Goal: Information Seeking & Learning: Learn about a topic

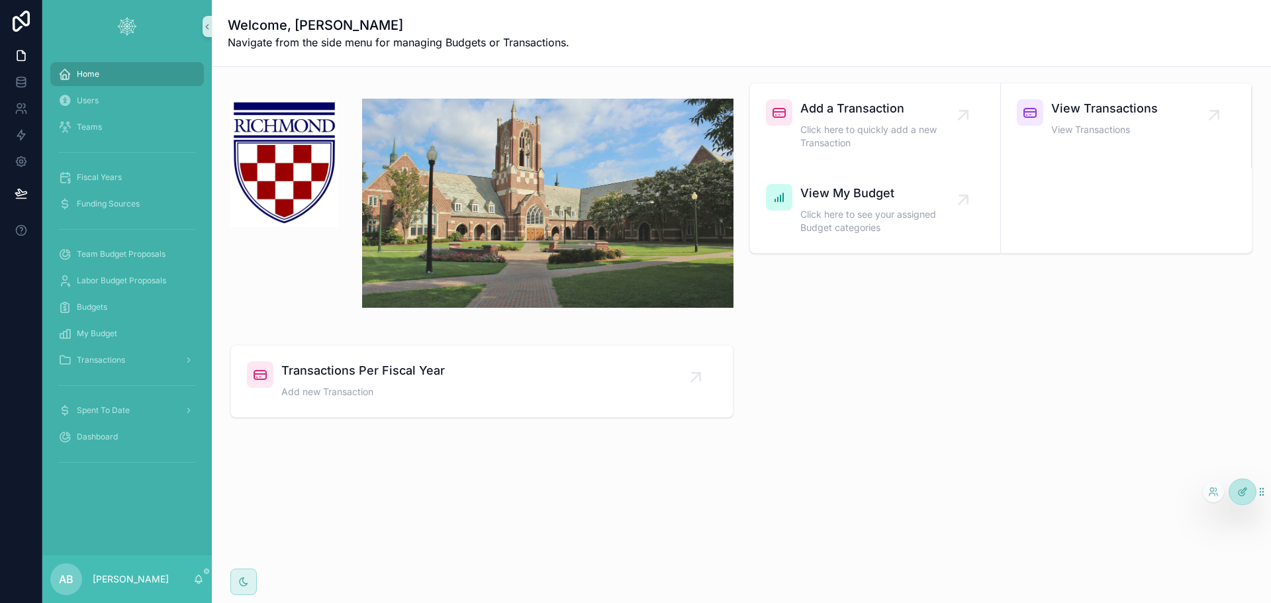
click at [1240, 491] on icon at bounding box center [1242, 491] width 11 height 11
click at [1215, 490] on icon at bounding box center [1213, 491] width 11 height 11
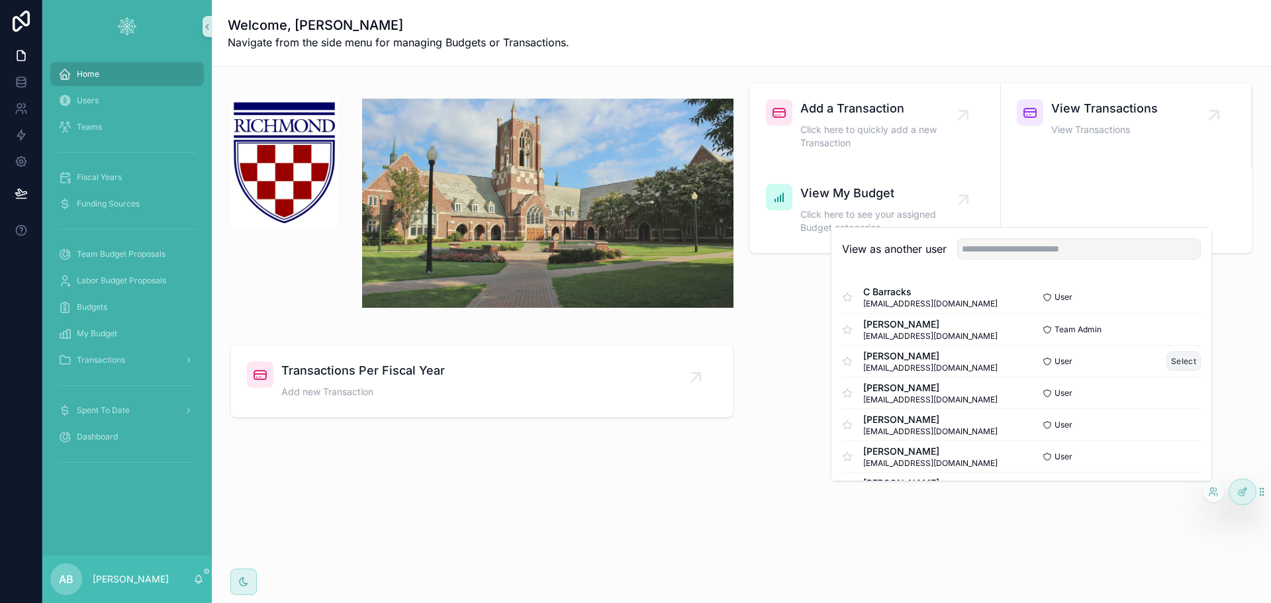
click at [1168, 363] on button "Select" at bounding box center [1183, 360] width 34 height 19
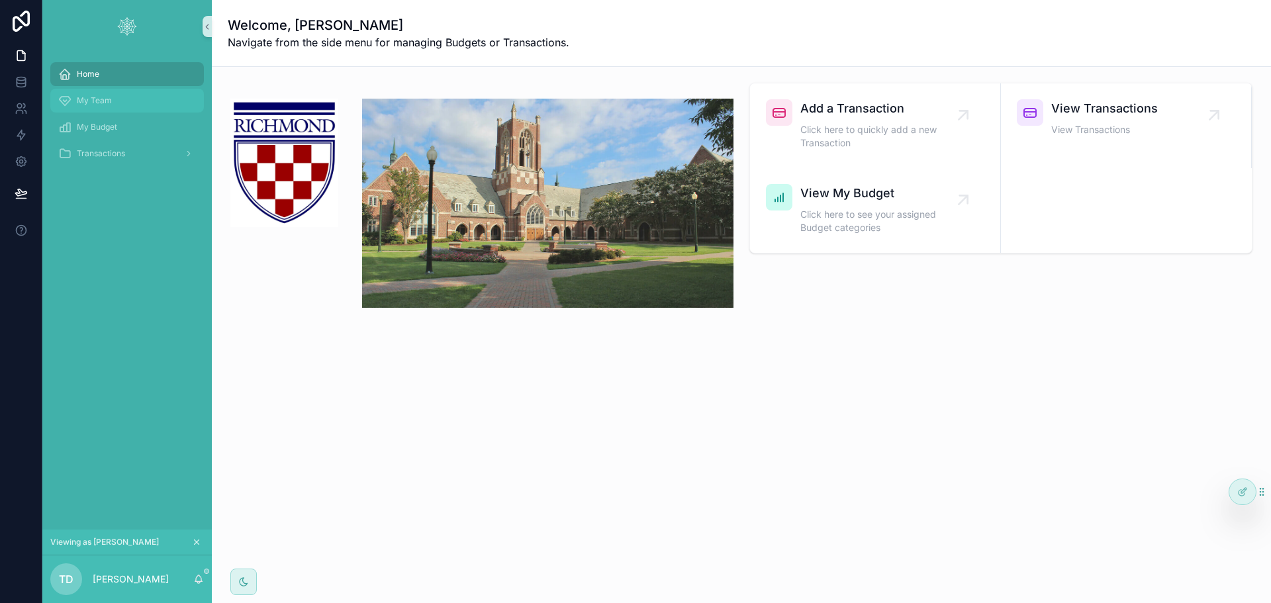
click at [97, 95] on div "My Team" at bounding box center [127, 100] width 138 height 21
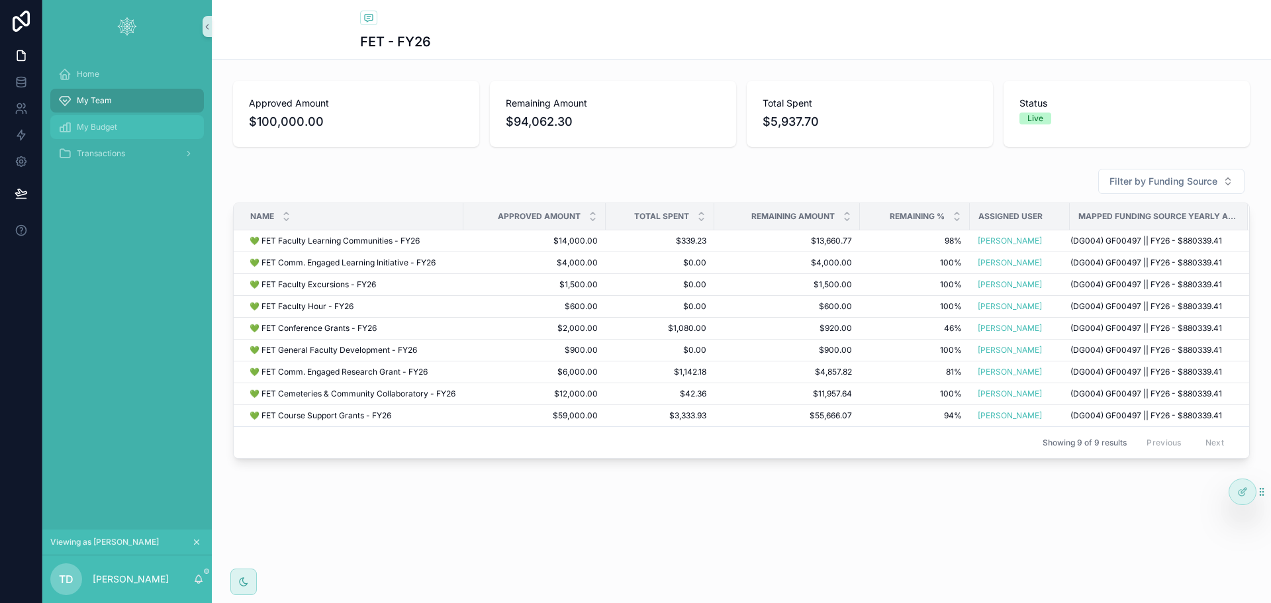
click at [102, 126] on span "My Budget" at bounding box center [97, 127] width 40 height 11
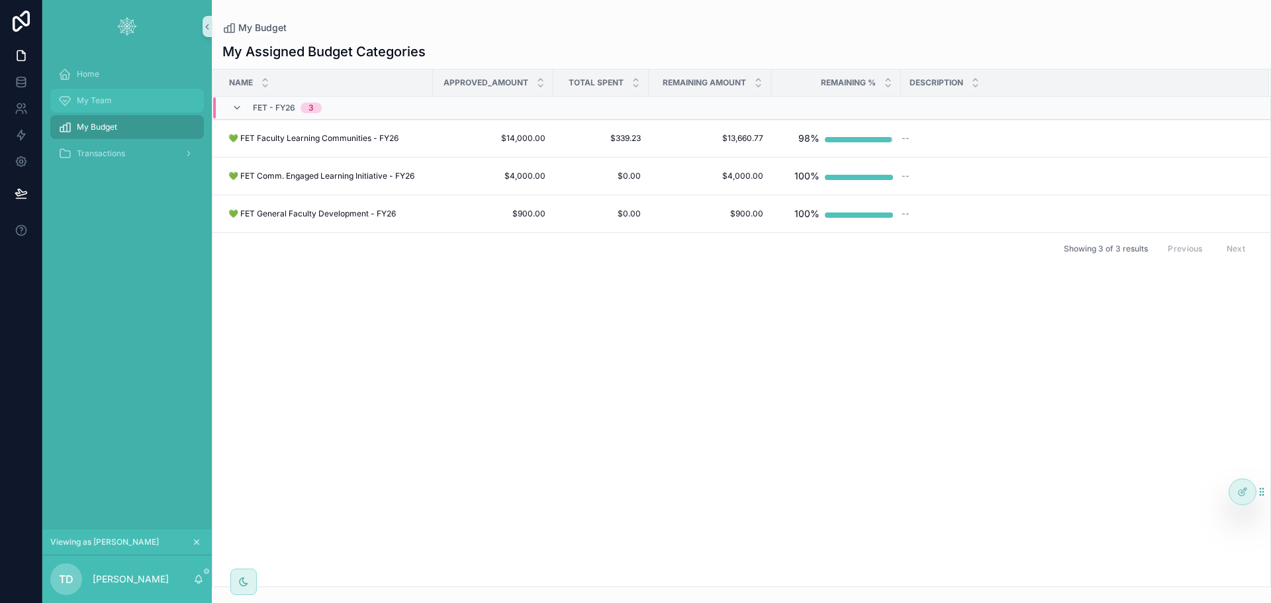
click at [108, 106] on div "My Team" at bounding box center [127, 100] width 138 height 21
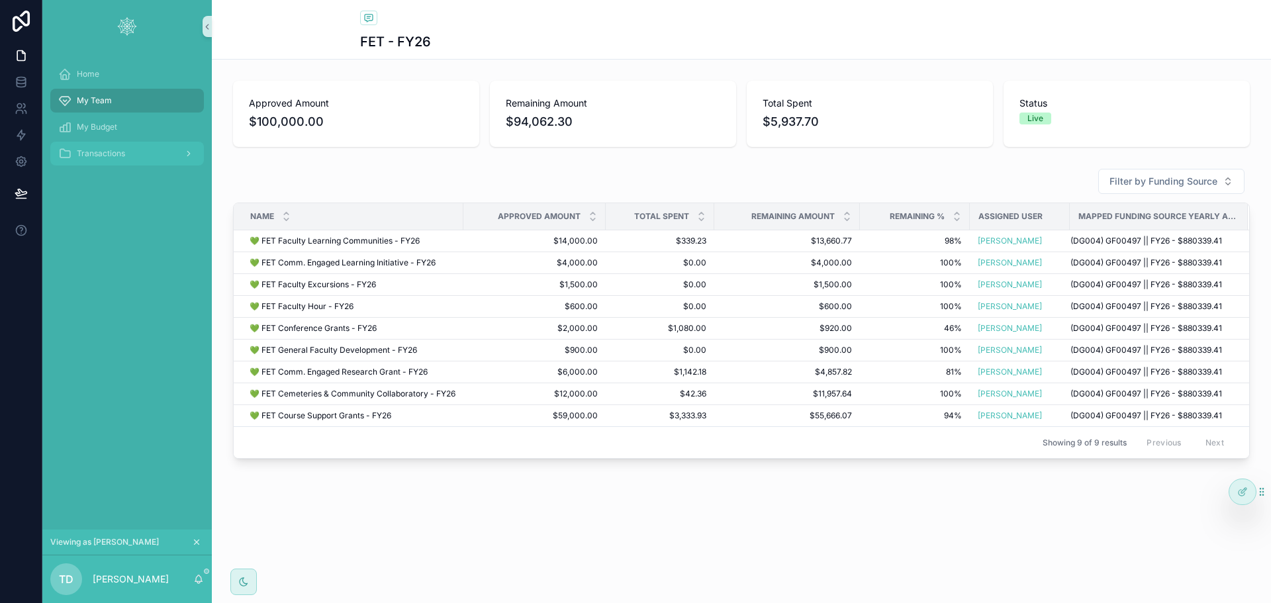
click at [100, 151] on span "Transactions" at bounding box center [101, 153] width 48 height 11
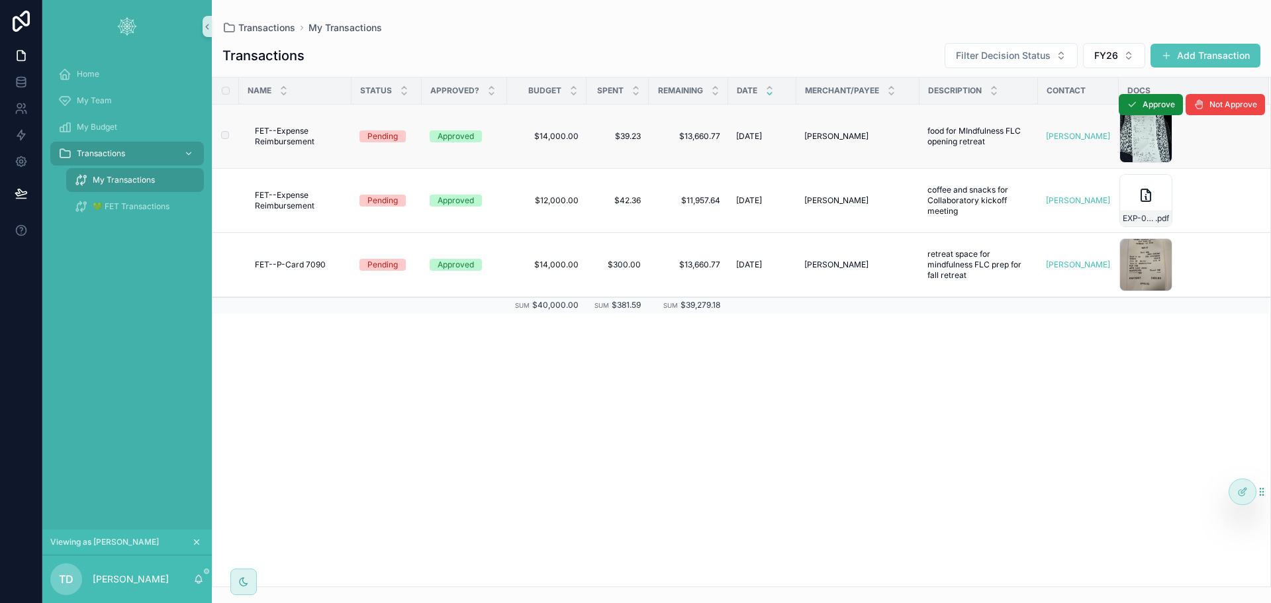
click at [586, 135] on td "$39.23 $39.23" at bounding box center [617, 137] width 62 height 64
click at [434, 128] on td "Approved" at bounding box center [464, 137] width 85 height 64
click at [453, 132] on div "Approved" at bounding box center [455, 136] width 36 height 12
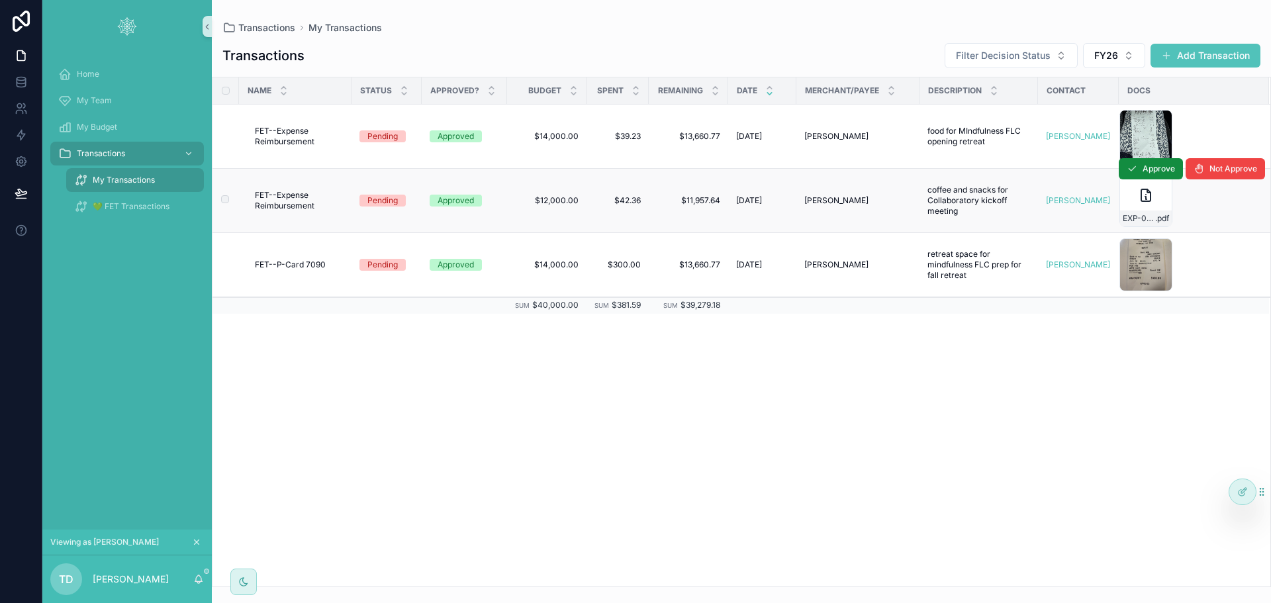
click at [874, 197] on div "Terry Dolson Terry Dolson" at bounding box center [857, 200] width 107 height 11
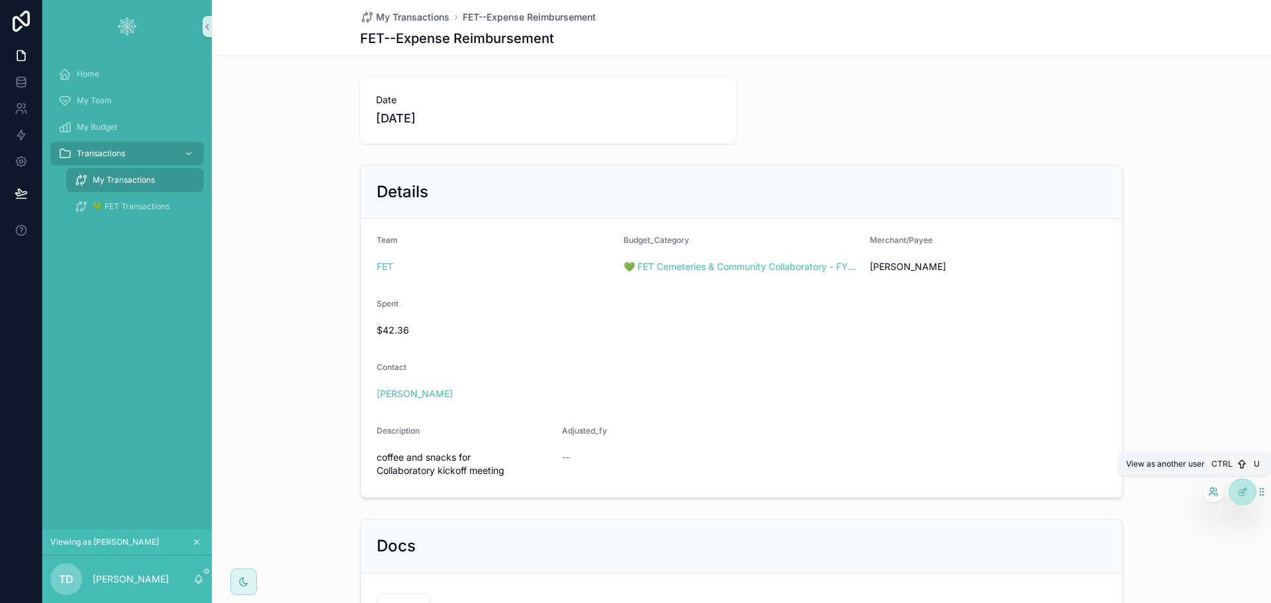
click at [1211, 488] on icon at bounding box center [1211, 489] width 3 height 3
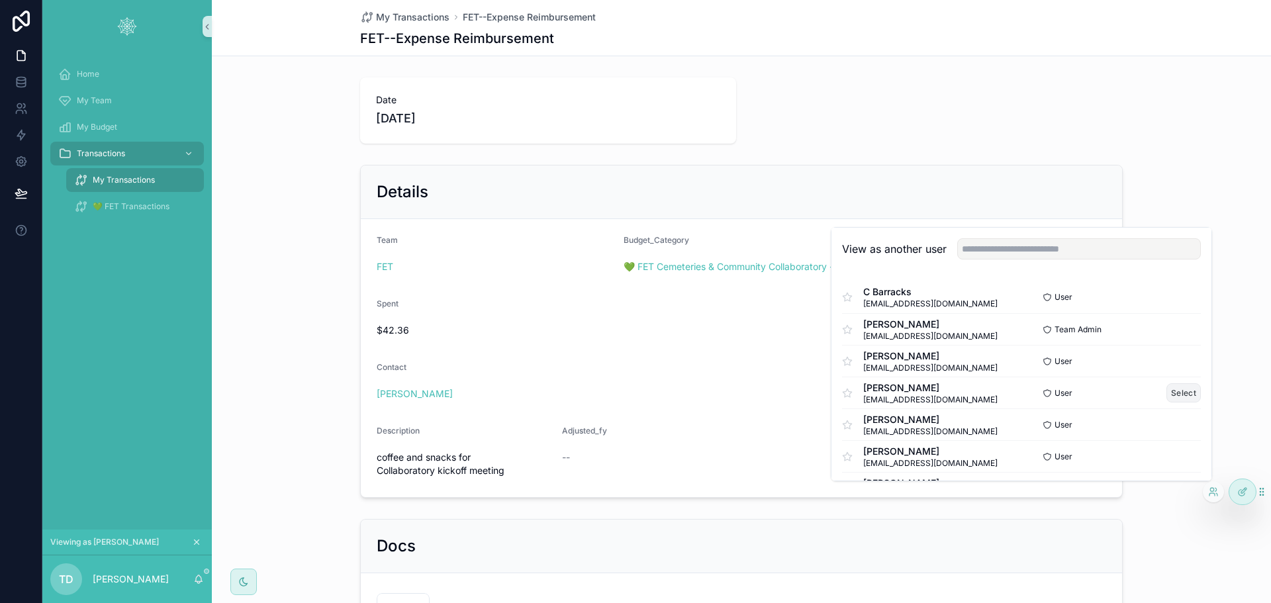
click at [1172, 394] on button "Select" at bounding box center [1183, 392] width 34 height 19
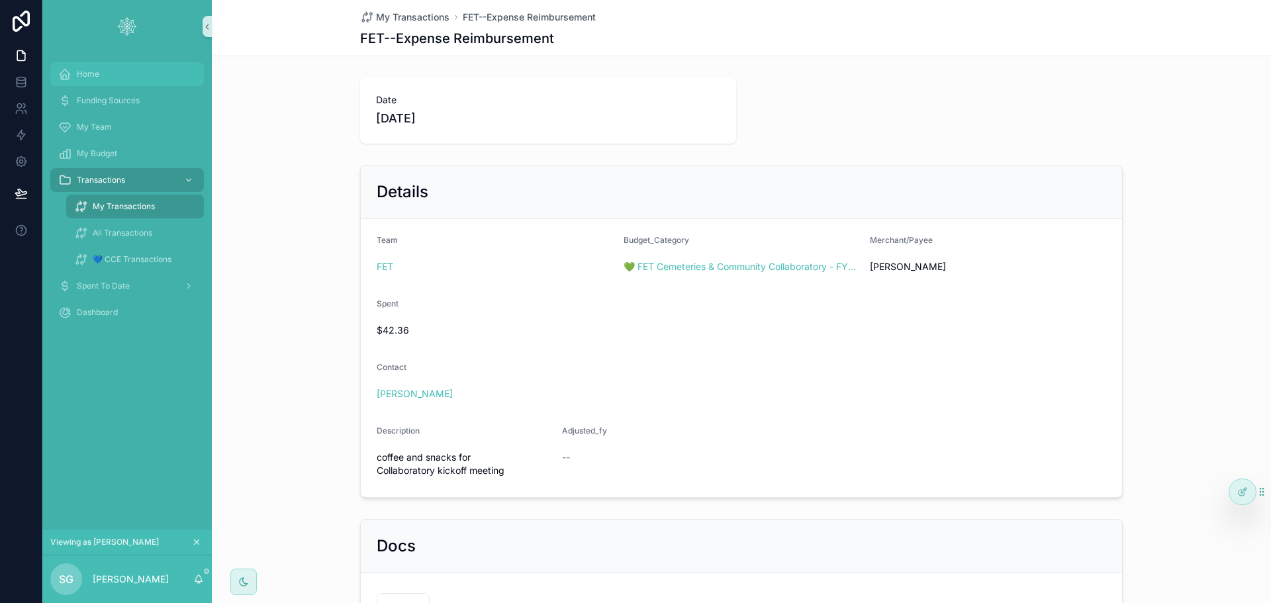
click at [102, 73] on div "Home" at bounding box center [127, 74] width 138 height 21
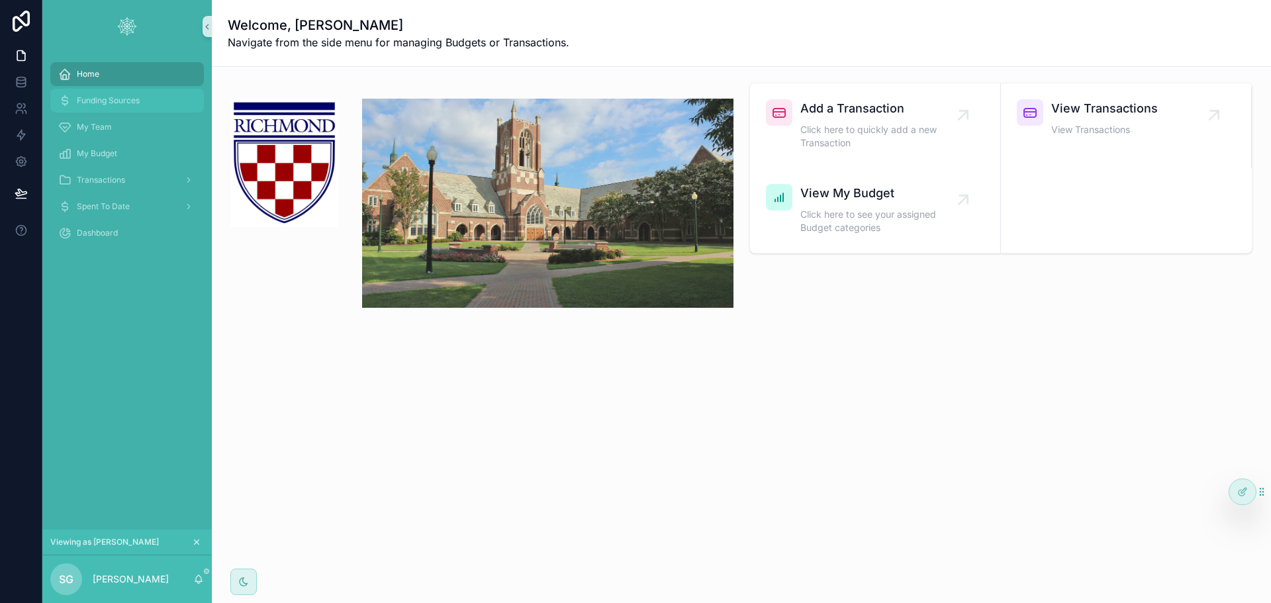
click at [101, 101] on span "Funding Sources" at bounding box center [108, 100] width 63 height 11
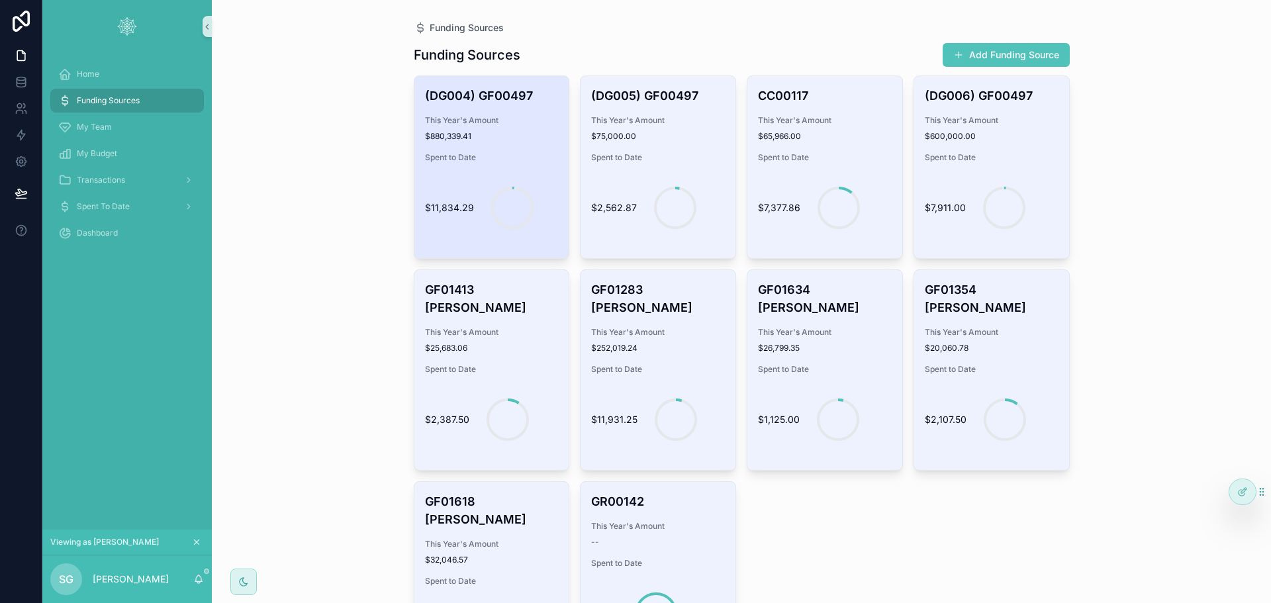
click at [508, 146] on div "(DG004) GF00497 This Year's Amount $880,339.41 Spent to Date $11,834.29" at bounding box center [491, 167] width 155 height 182
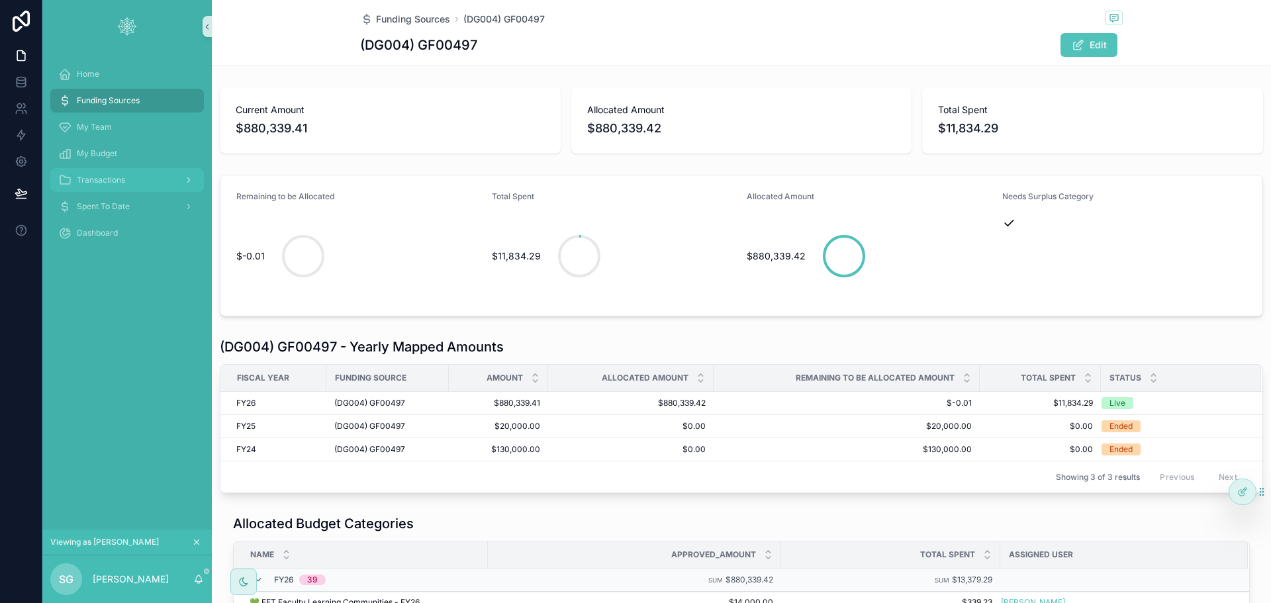
click at [104, 173] on div "Transactions" at bounding box center [127, 179] width 138 height 21
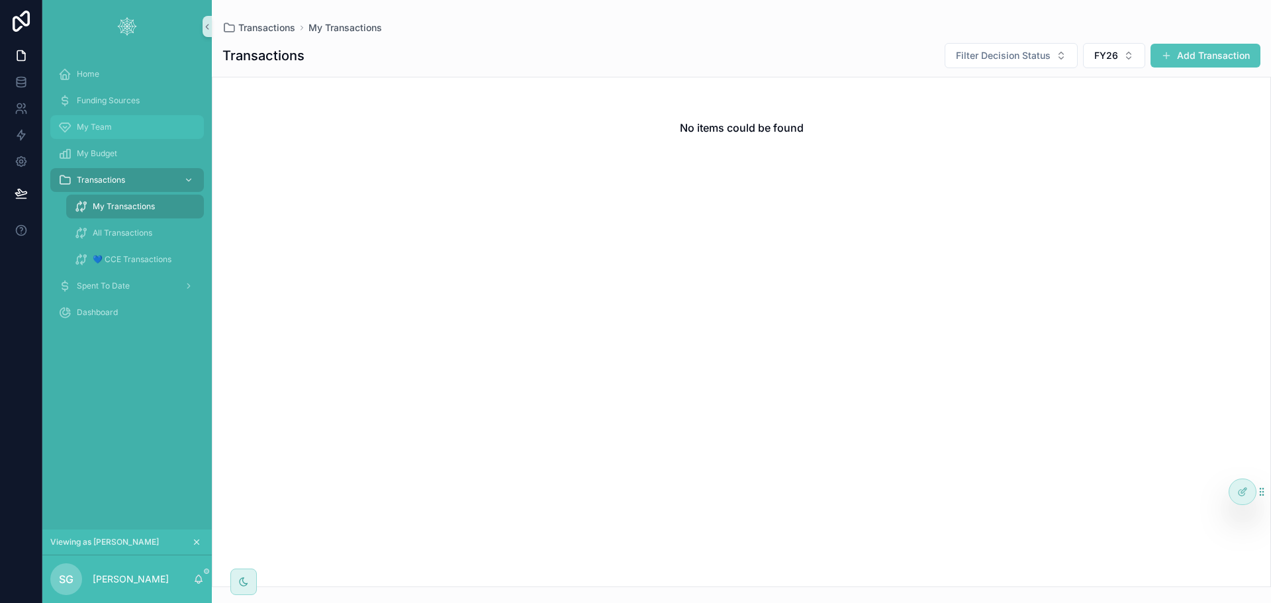
click at [119, 124] on div "My Team" at bounding box center [127, 126] width 138 height 21
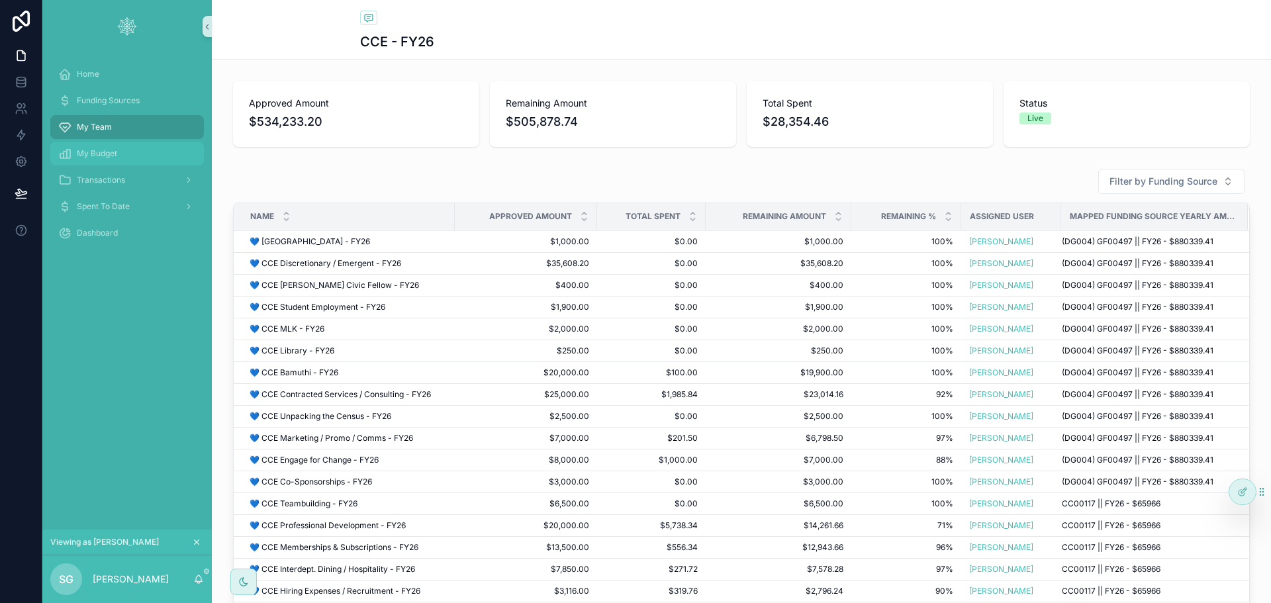
click at [120, 151] on div "My Budget" at bounding box center [127, 153] width 138 height 21
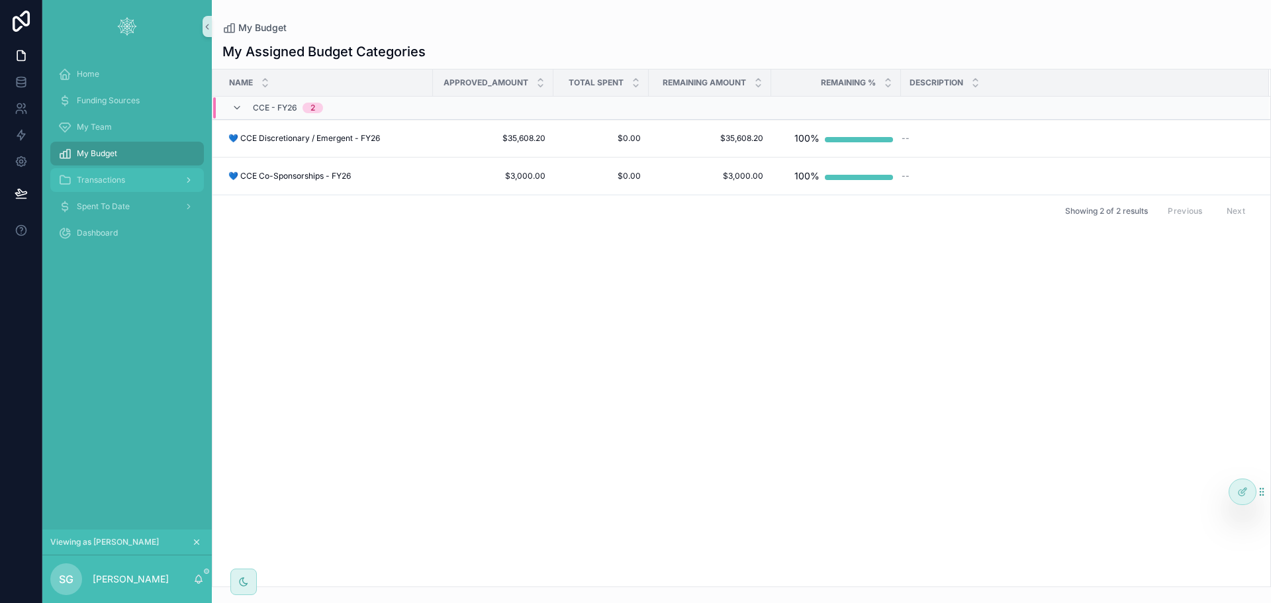
click at [127, 175] on div "Transactions" at bounding box center [127, 179] width 138 height 21
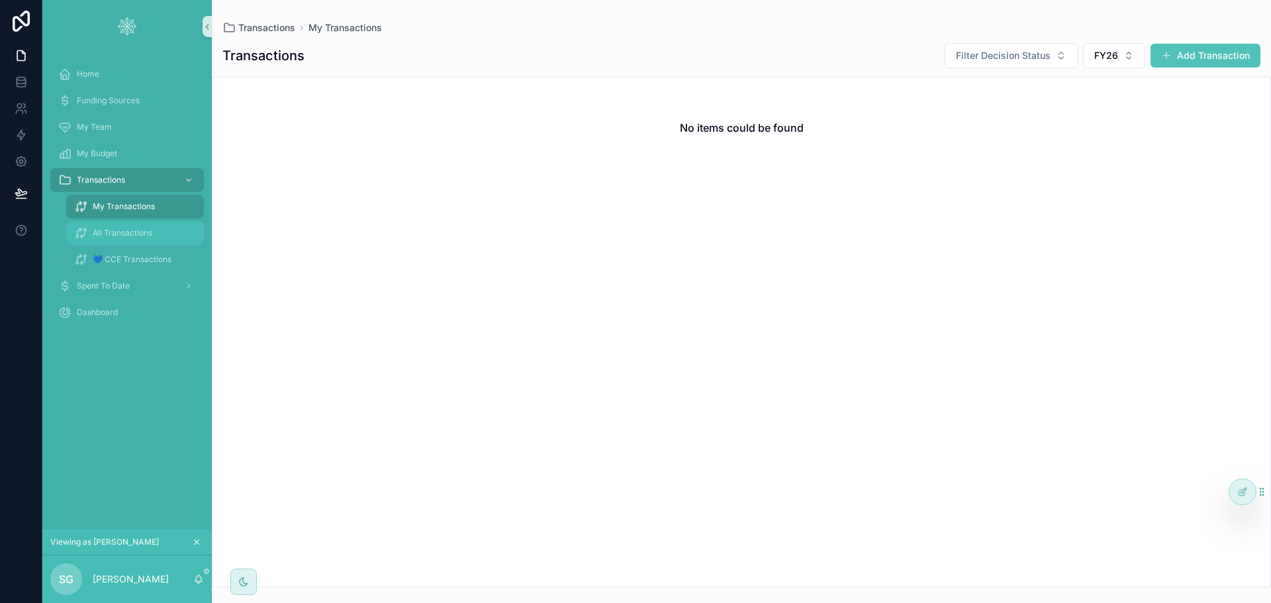
click at [132, 232] on span "All Transactions" at bounding box center [123, 233] width 60 height 11
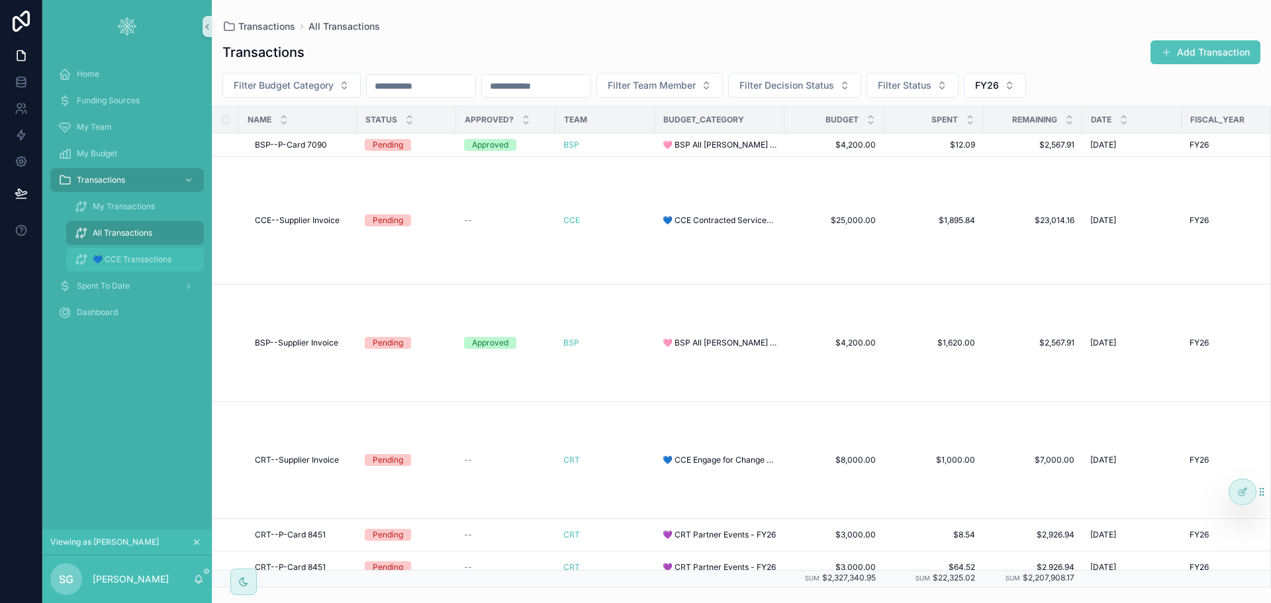
click at [147, 253] on div "💙 CCE Transactions" at bounding box center [135, 259] width 122 height 21
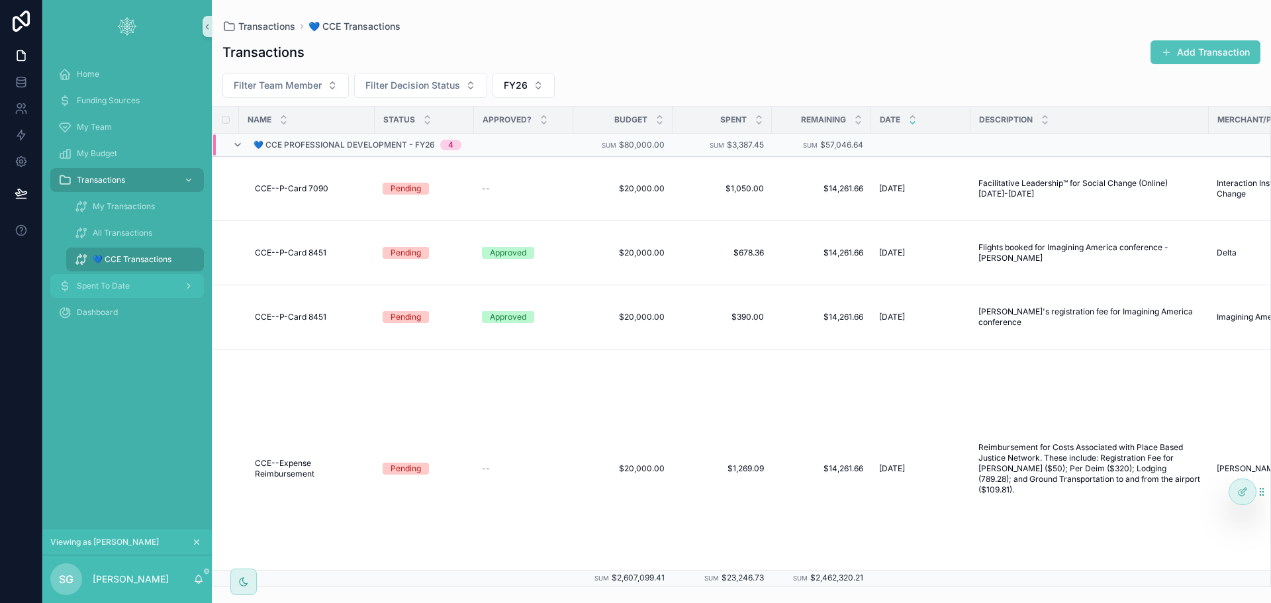
click at [120, 286] on span "Spent To Date" at bounding box center [103, 286] width 53 height 11
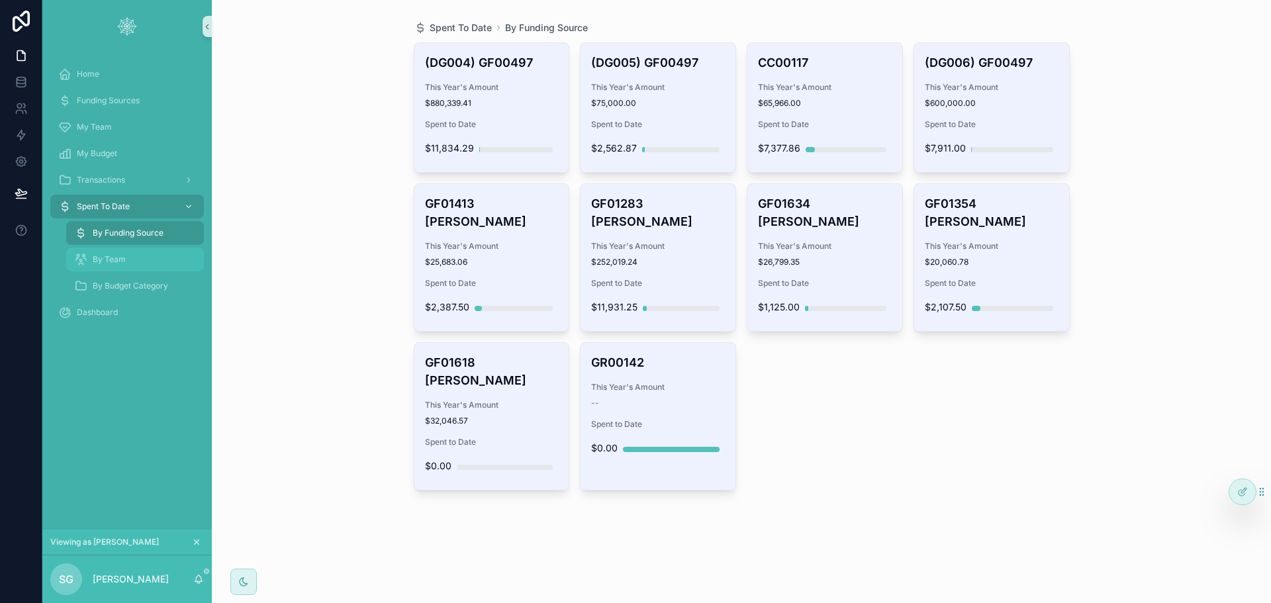
click at [133, 252] on div "By Team" at bounding box center [135, 259] width 122 height 21
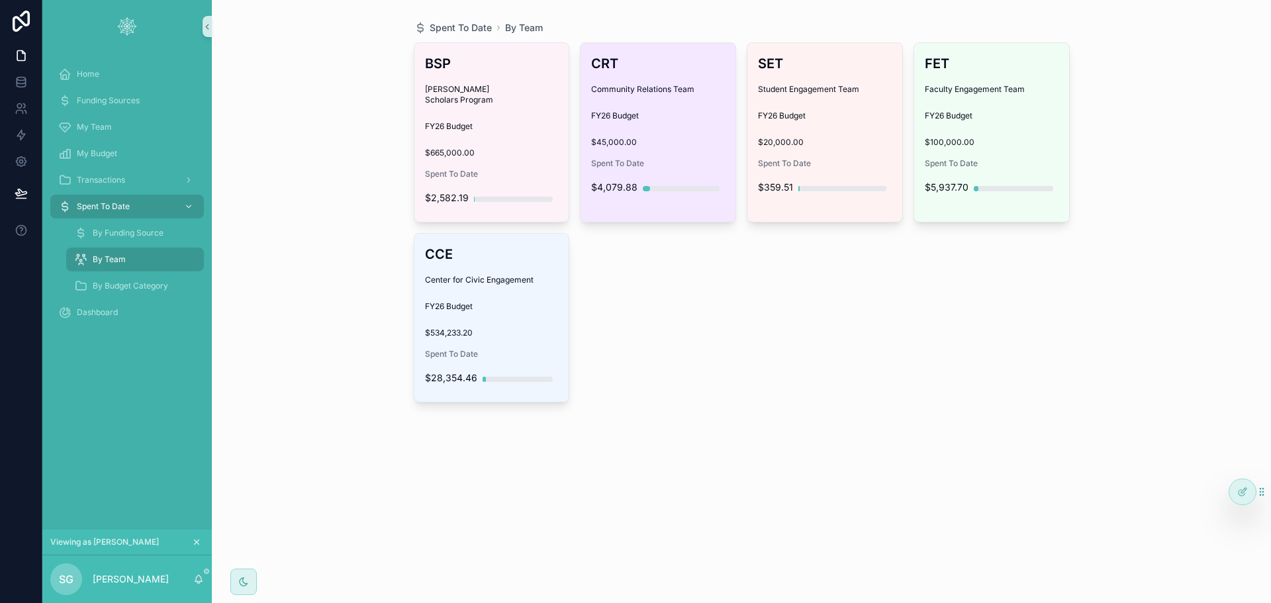
click at [731, 119] on div "CRT Community Relations Team FY26 Budget $45,000.00 Spent To Date $4,079.88" at bounding box center [657, 127] width 155 height 168
click at [645, 126] on div "CRT Community Relations Team FY26 Budget $45,000.00 Spent To Date $4,079.88" at bounding box center [657, 127] width 155 height 168
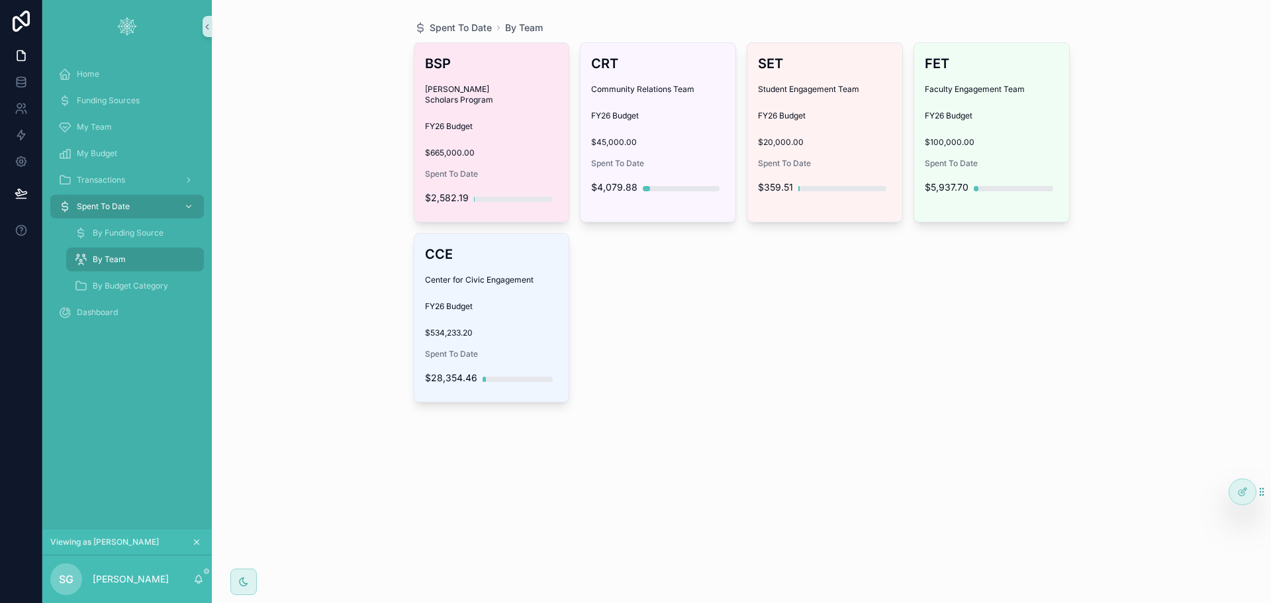
click at [547, 123] on div "BSP Bonner Scholars Program FY26 Budget $665,000.00 Spent To Date $2,582.19" at bounding box center [491, 132] width 155 height 179
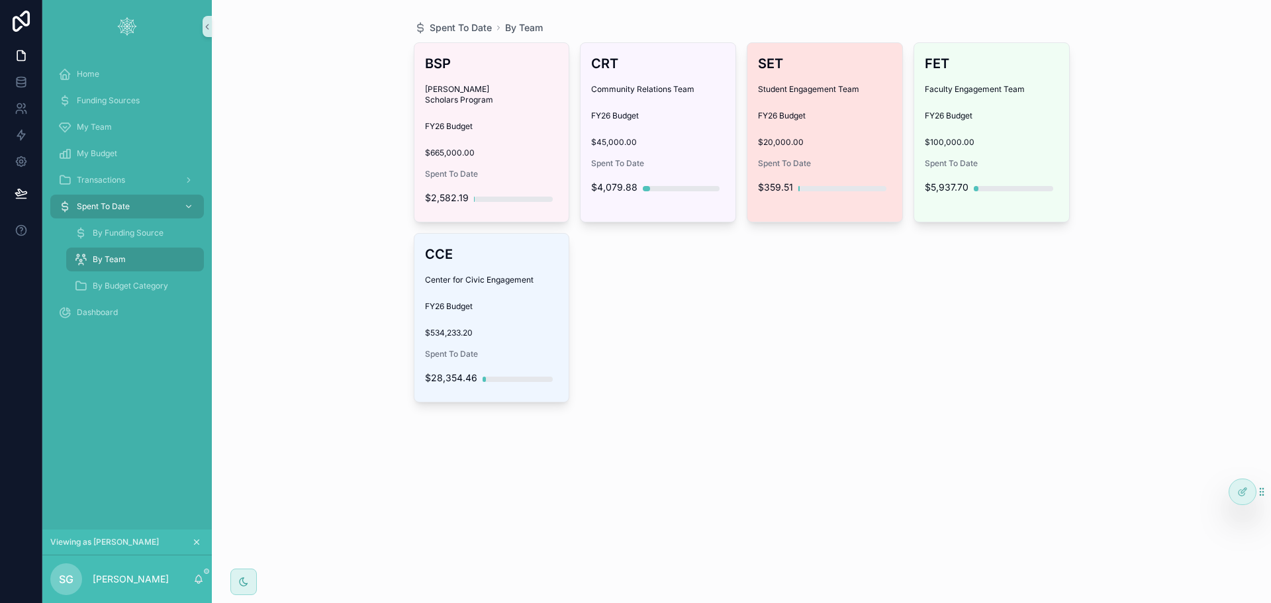
click at [852, 133] on div "$20,000.00" at bounding box center [825, 140] width 134 height 16
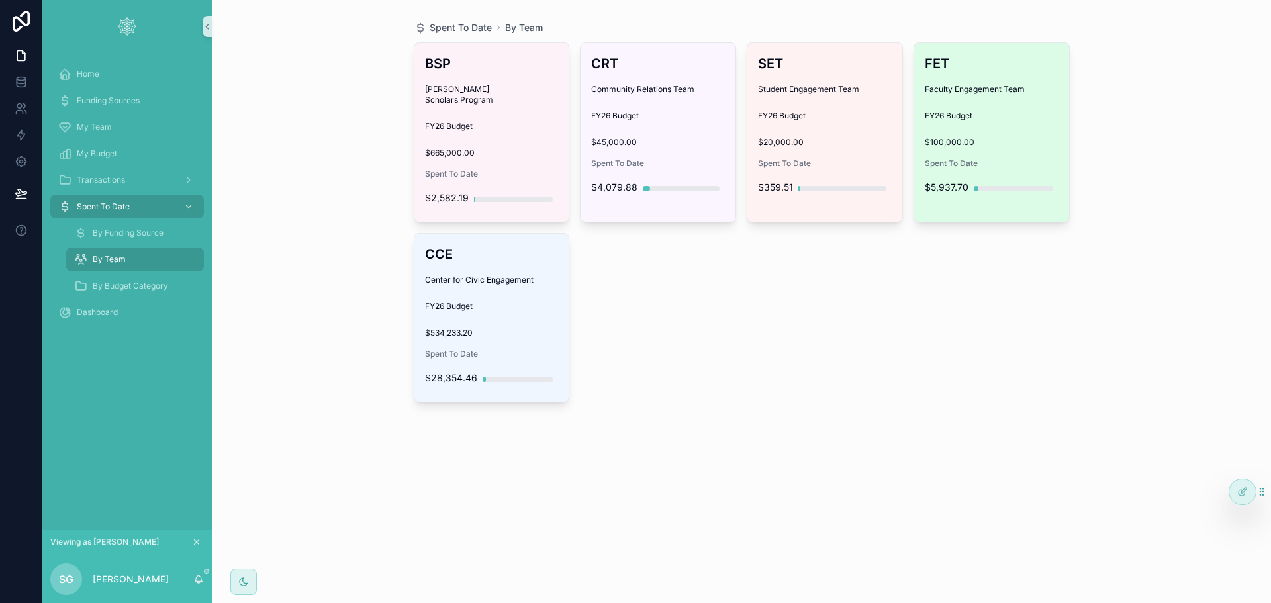
click at [1017, 133] on div "$100,000.00" at bounding box center [992, 140] width 134 height 16
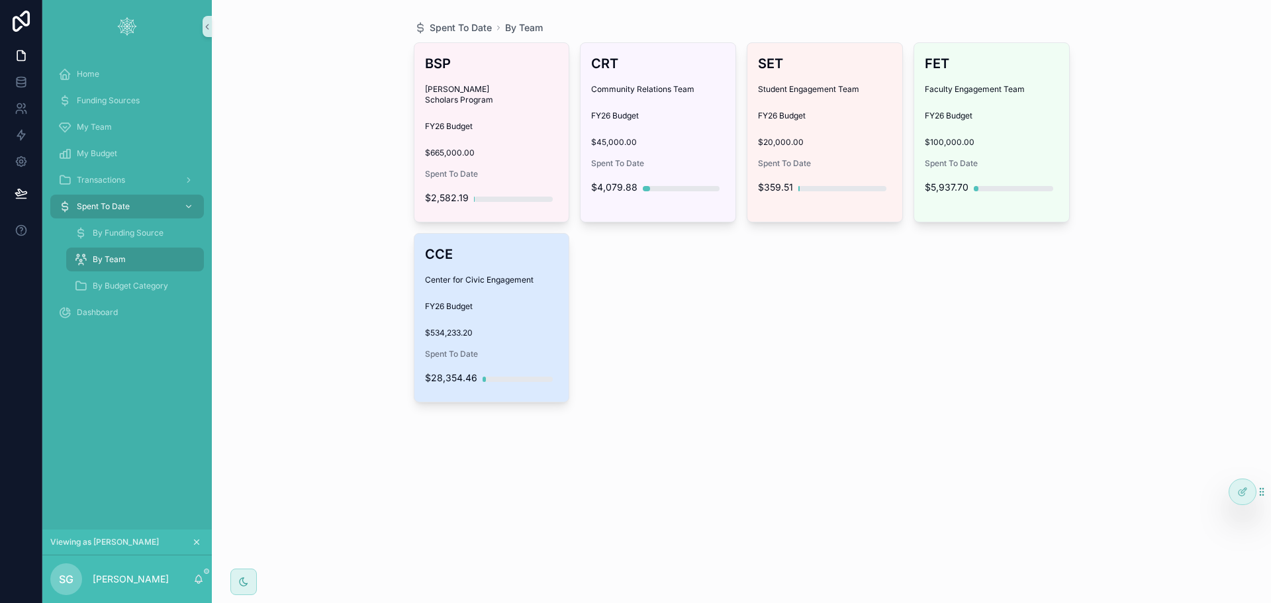
click at [504, 260] on div "CCE Center for Civic Engagement FY26 Budget $534,233.20 Spent To Date $28,354.46" at bounding box center [491, 318] width 155 height 168
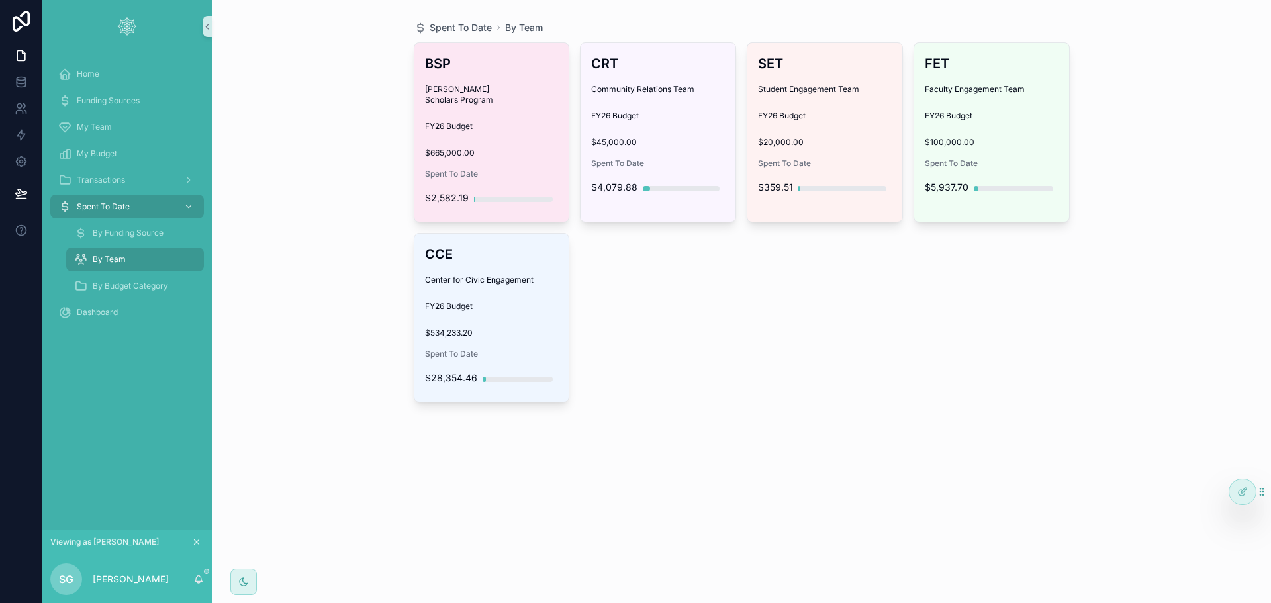
click at [499, 148] on div "BSP Bonner Scholars Program FY26 Budget $665,000.00 Spent To Date $2,582.19" at bounding box center [491, 132] width 155 height 179
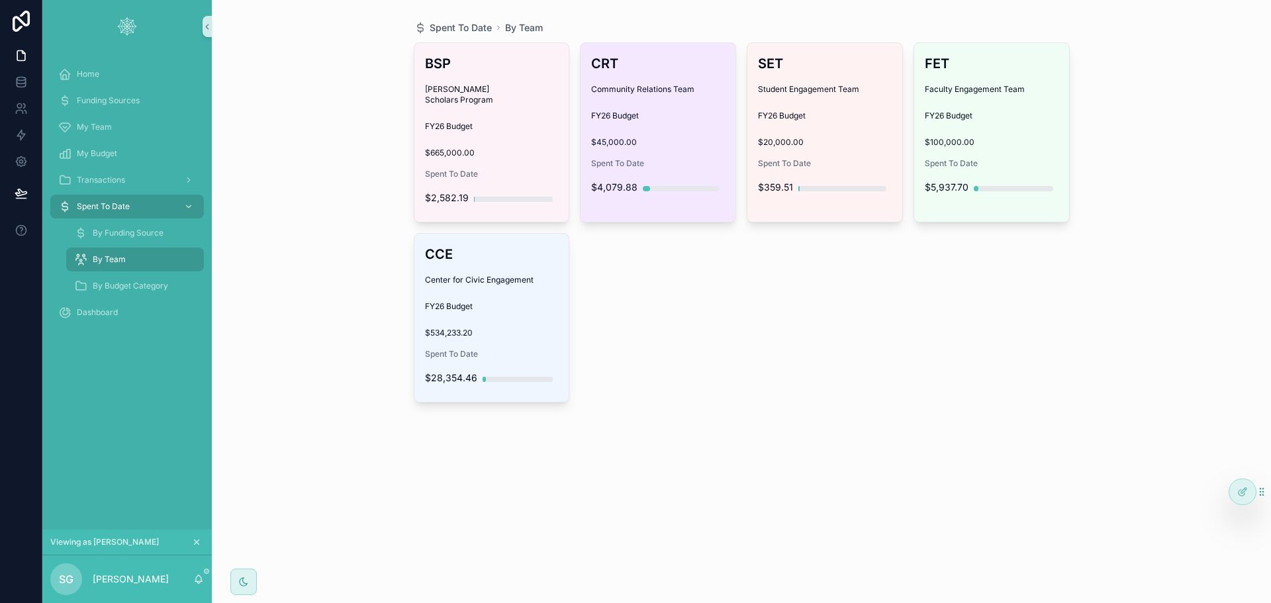
click at [655, 142] on span "$45,000.00" at bounding box center [658, 142] width 134 height 11
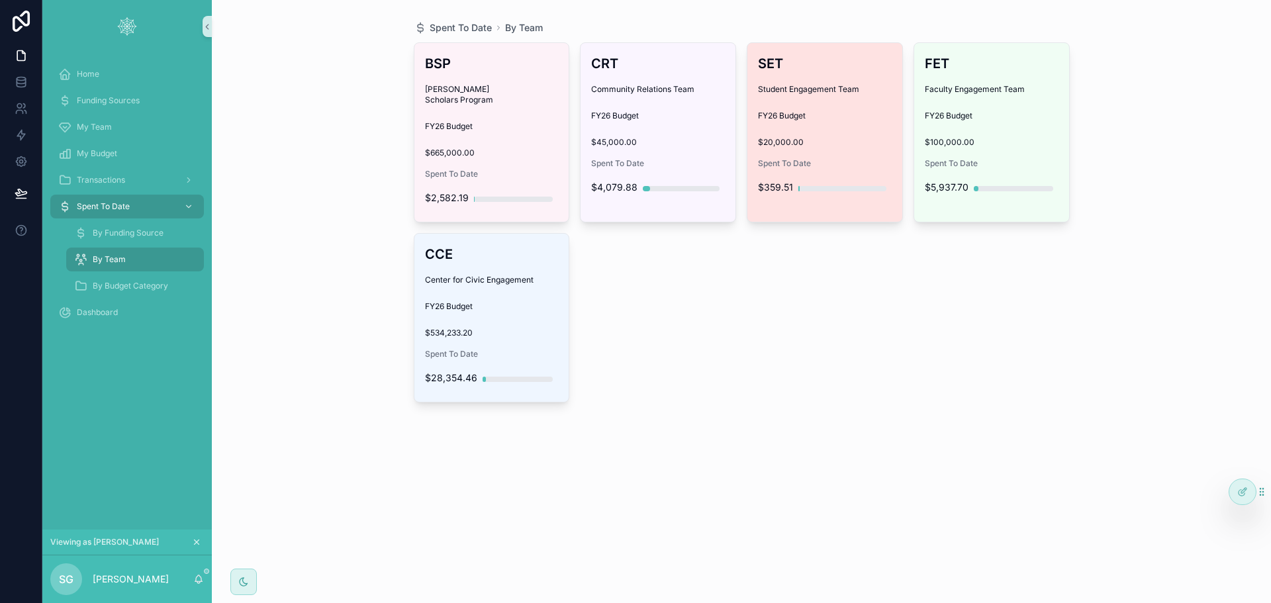
click at [825, 144] on span "$20,000.00" at bounding box center [825, 142] width 134 height 11
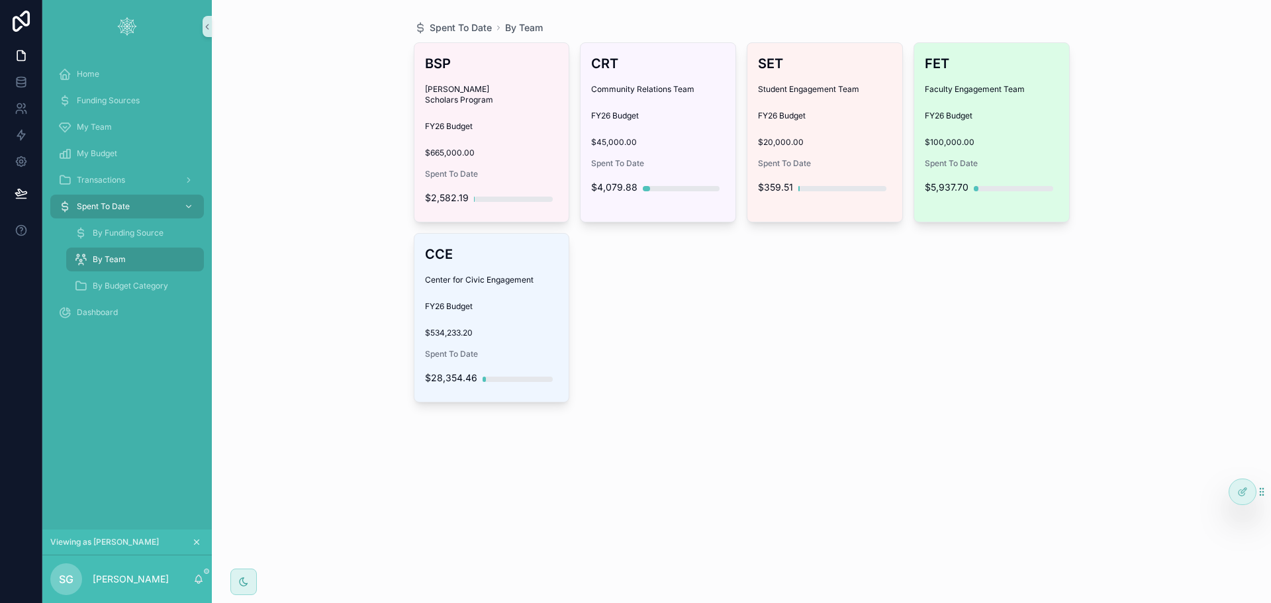
click at [919, 148] on div "FET Faculty Engagement Team FY26 Budget $100,000.00 Spent To Date $5,937.70" at bounding box center [991, 127] width 155 height 168
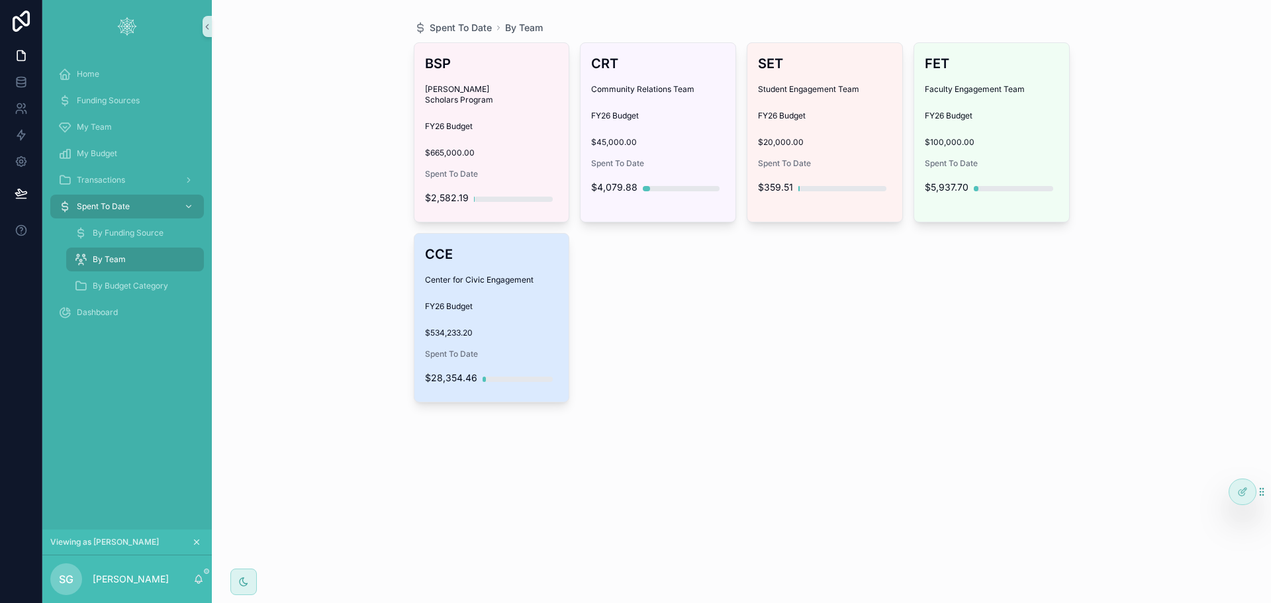
click at [500, 275] on span "Center for Civic Engagement" at bounding box center [492, 280] width 134 height 11
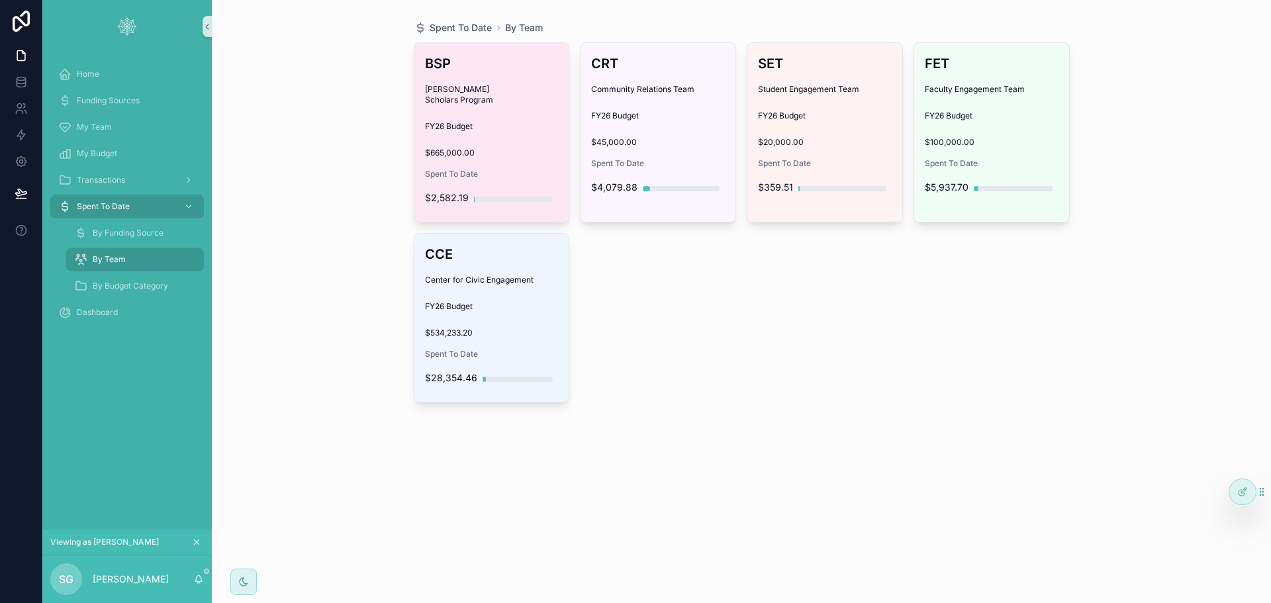
click at [492, 150] on div "BSP Bonner Scholars Program FY26 Budget $665,000.00 Spent To Date $2,582.19" at bounding box center [491, 132] width 155 height 179
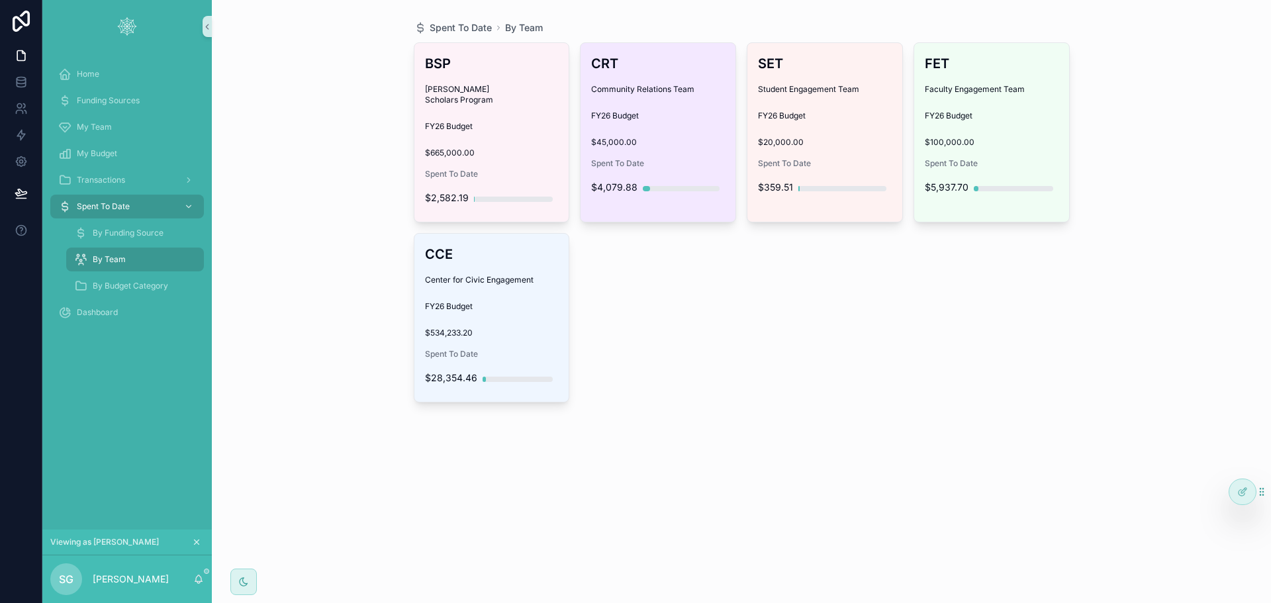
click at [683, 142] on span "$45,000.00" at bounding box center [658, 142] width 134 height 11
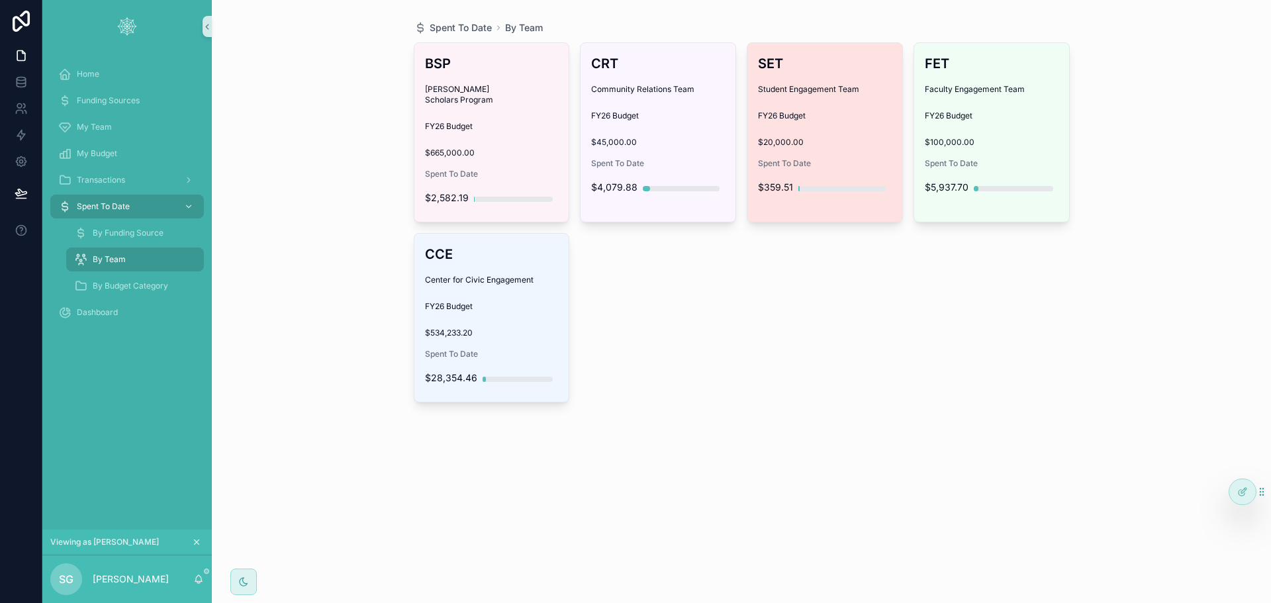
click at [845, 142] on span "$20,000.00" at bounding box center [825, 142] width 134 height 11
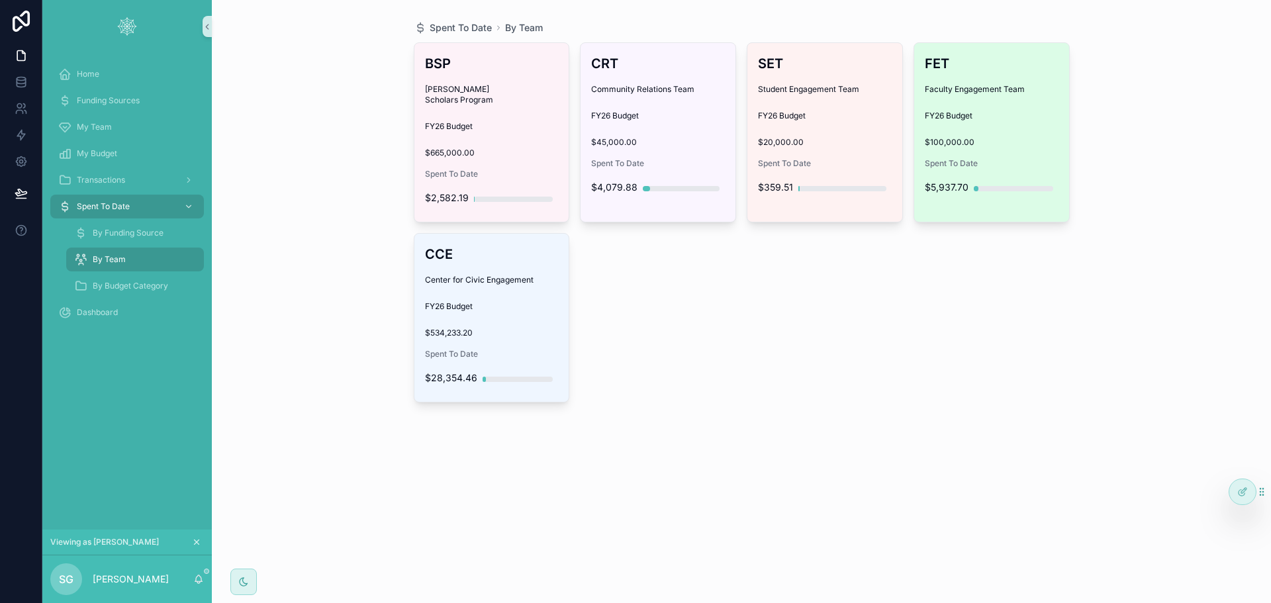
click at [955, 144] on span "$100,000.00" at bounding box center [992, 142] width 134 height 11
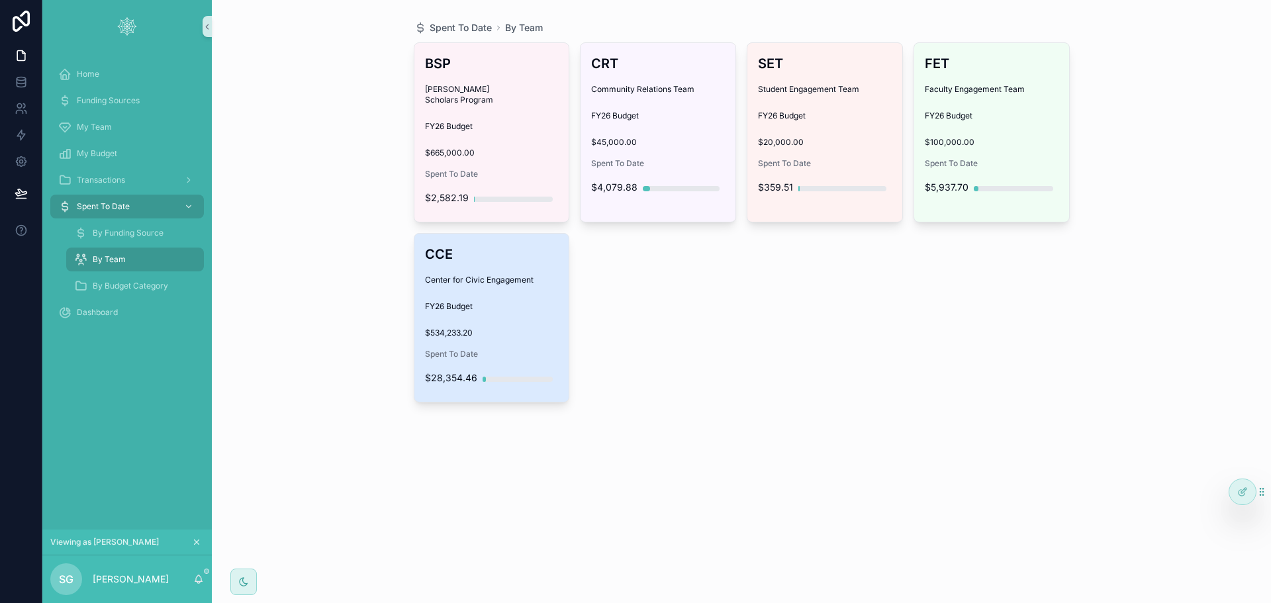
click at [459, 304] on div "CCE Center for Civic Engagement FY26 Budget $534,233.20 Spent To Date $28,354.46" at bounding box center [491, 318] width 155 height 168
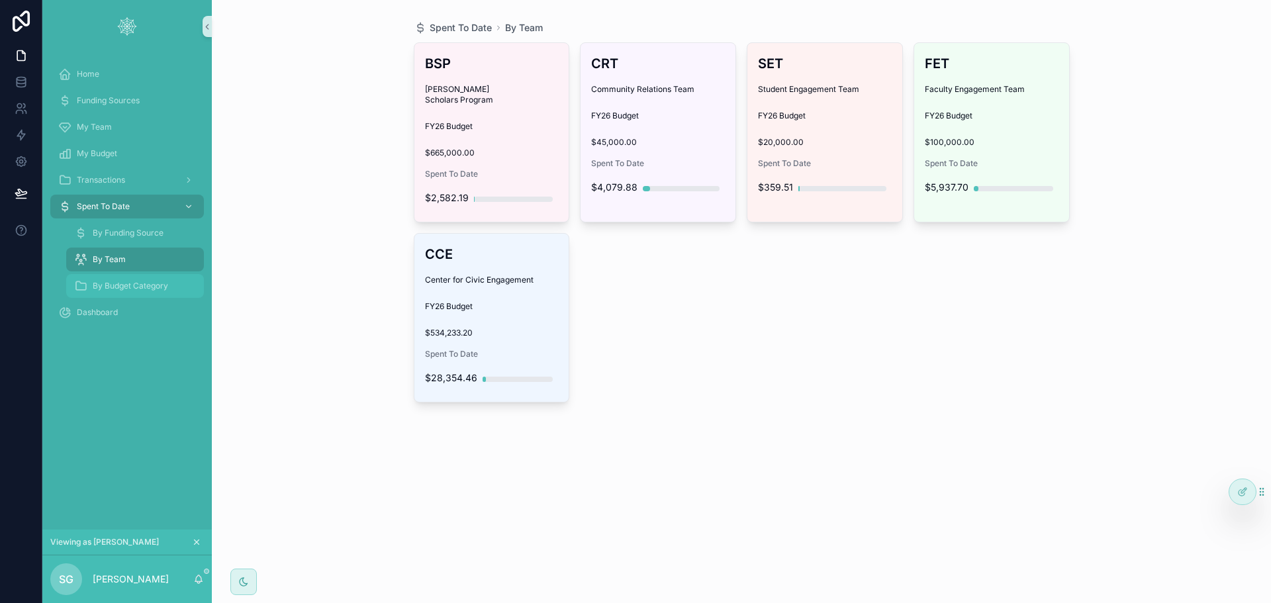
click at [123, 283] on span "By Budget Category" at bounding box center [130, 286] width 75 height 11
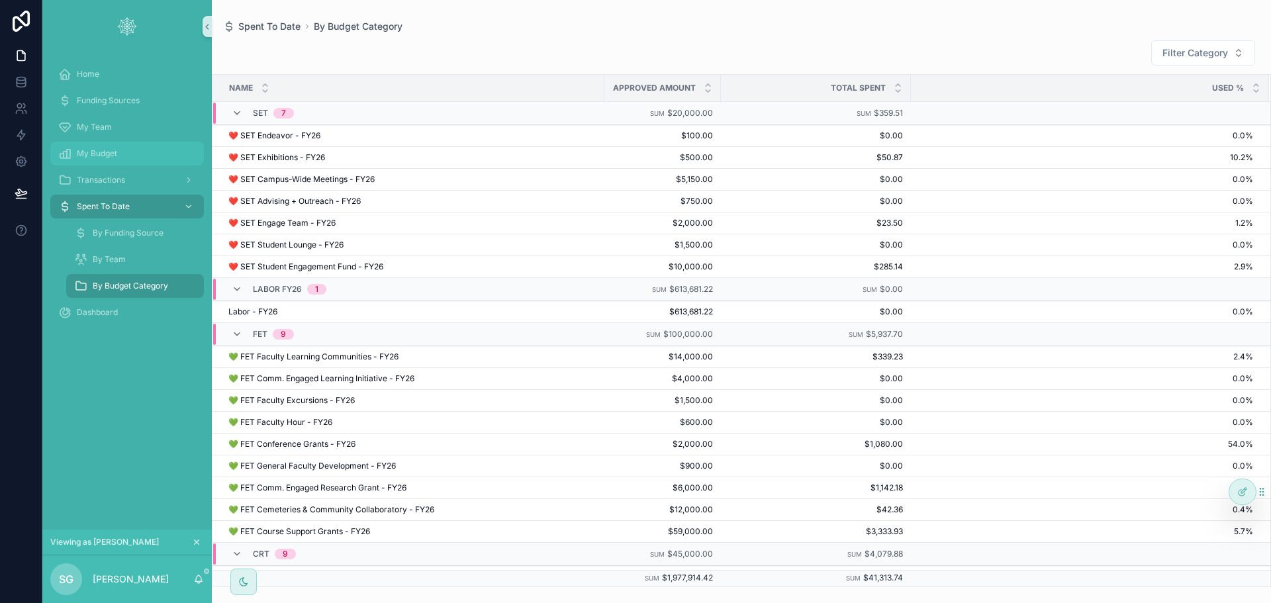
click at [120, 148] on div "My Budget" at bounding box center [127, 153] width 138 height 21
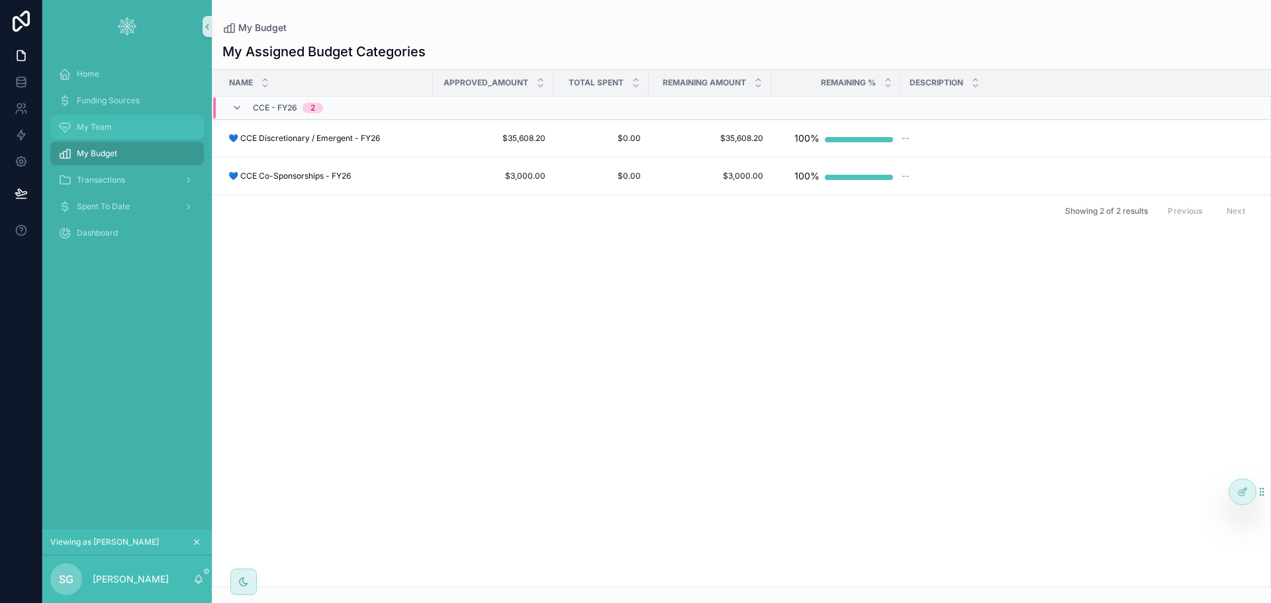
click at [119, 118] on div "My Team" at bounding box center [127, 126] width 138 height 21
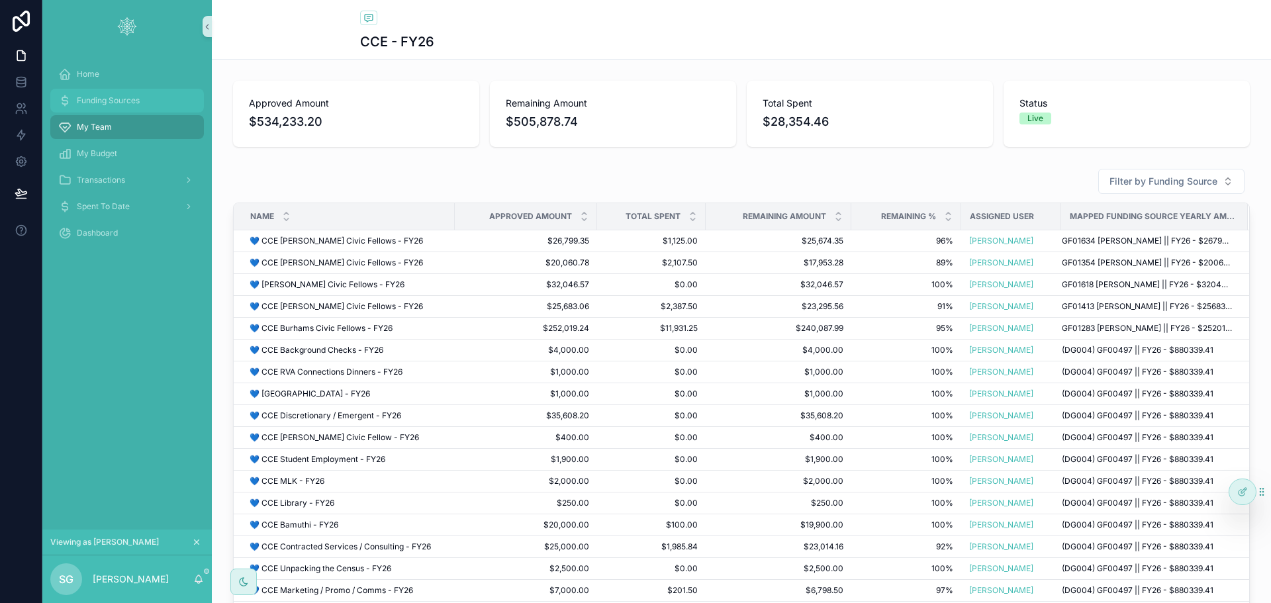
drag, startPoint x: 113, startPoint y: 99, endPoint x: 126, endPoint y: 316, distance: 216.8
click at [113, 99] on span "Funding Sources" at bounding box center [108, 100] width 63 height 11
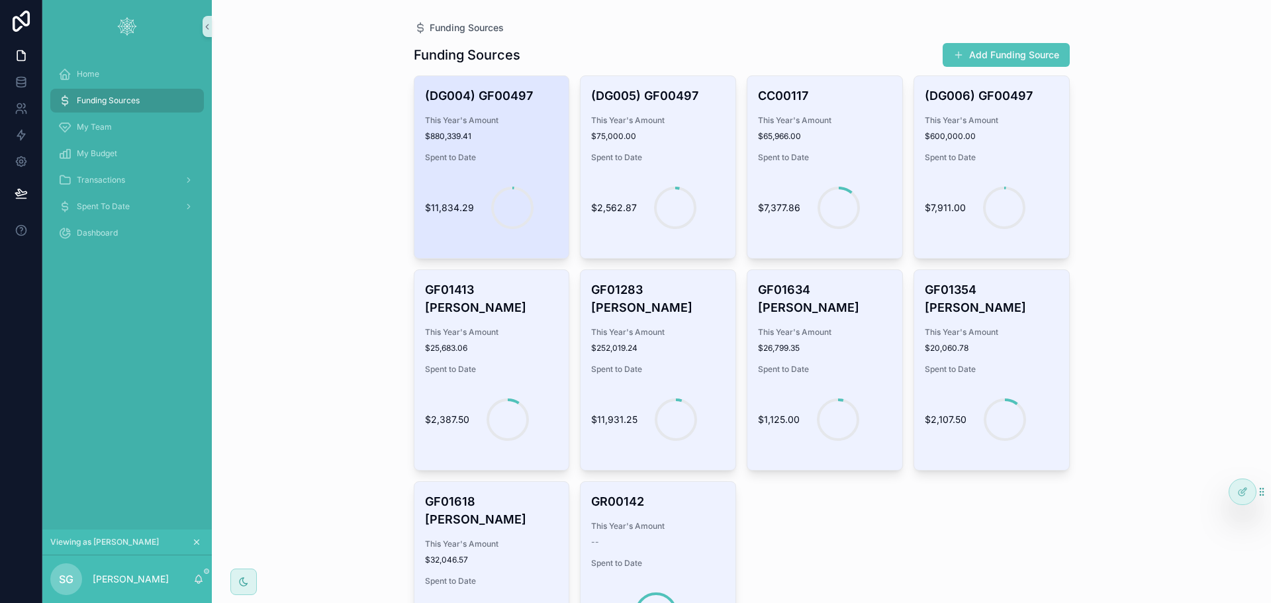
click at [511, 150] on div "(DG004) GF00497 This Year's Amount $880,339.41 Spent to Date $11,834.29" at bounding box center [491, 167] width 155 height 182
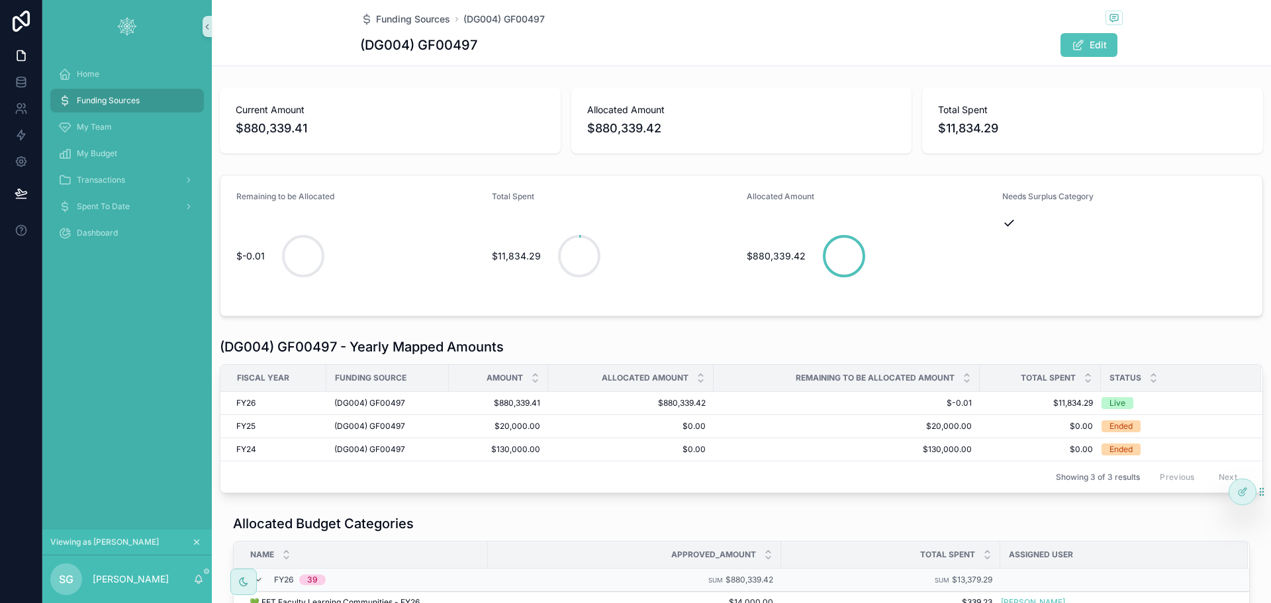
click at [130, 95] on span "Funding Sources" at bounding box center [108, 100] width 63 height 11
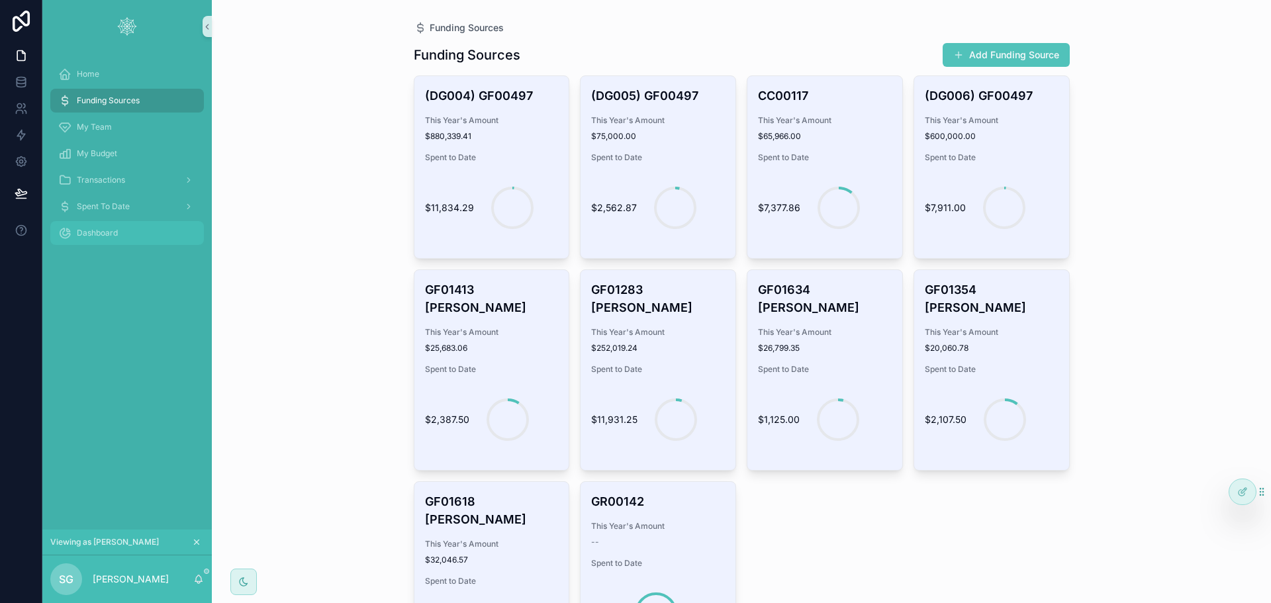
click at [109, 227] on div "Dashboard" at bounding box center [127, 232] width 138 height 21
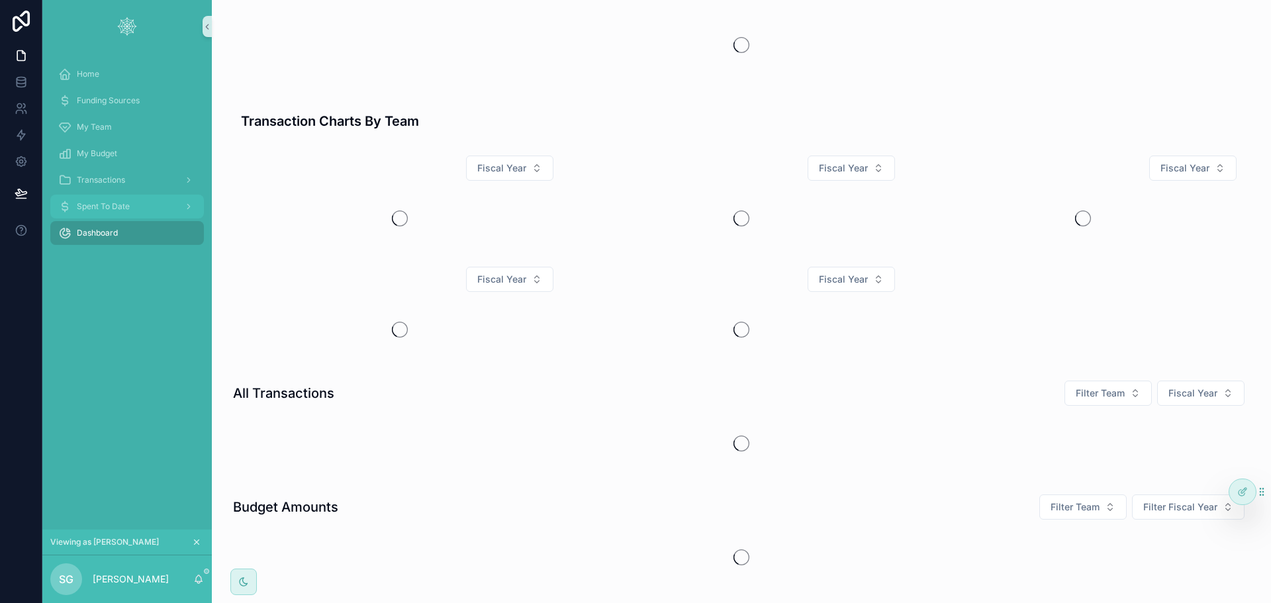
drag, startPoint x: 109, startPoint y: 201, endPoint x: 248, endPoint y: 248, distance: 146.3
click at [110, 201] on div "Spent To Date" at bounding box center [127, 206] width 138 height 21
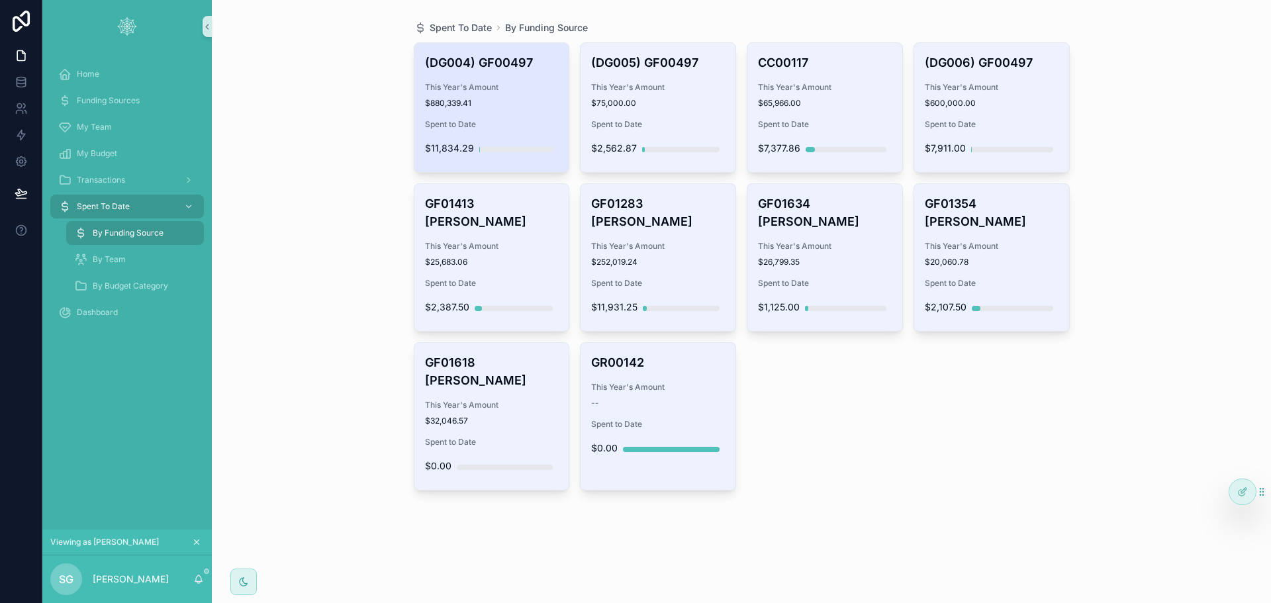
click at [481, 93] on div "This Year's Amount $880,339.41" at bounding box center [492, 95] width 134 height 26
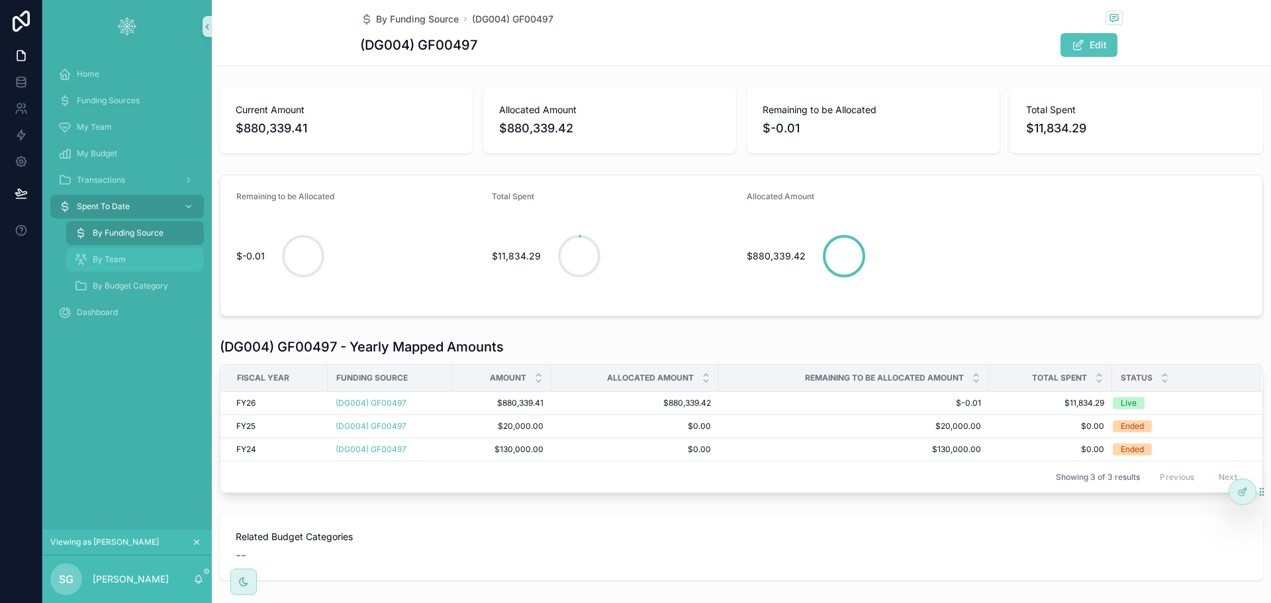
click at [114, 261] on span "By Team" at bounding box center [109, 259] width 33 height 11
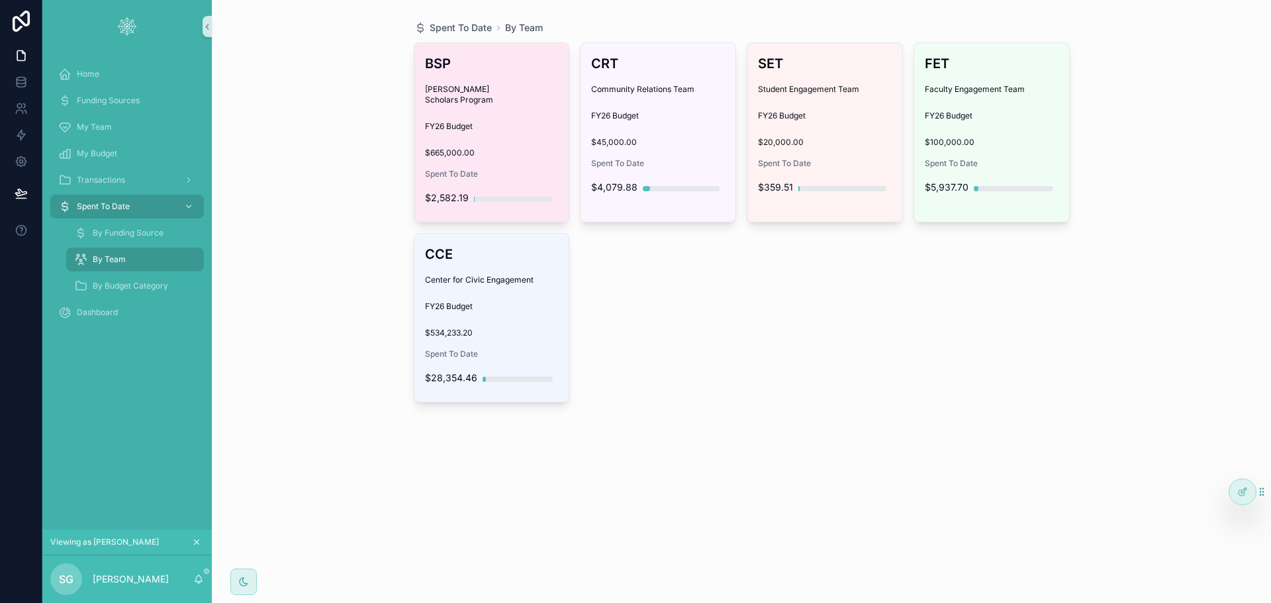
click at [507, 148] on span "$665,000.00" at bounding box center [492, 153] width 134 height 11
click at [479, 148] on div "BSP Bonner Scholars Program FY26 Budget $665,000.00 Spent To Date $2,582.19" at bounding box center [491, 132] width 155 height 179
click at [494, 149] on div "BSP Bonner Scholars Program FY26 Budget $665,000.00 Spent To Date $2,582.19" at bounding box center [491, 132] width 155 height 179
click at [484, 148] on div "BSP Bonner Scholars Program FY26 Budget $665,000.00 Spent To Date $2,582.19" at bounding box center [491, 132] width 155 height 179
click at [480, 148] on span "$665,000.00" at bounding box center [492, 153] width 134 height 11
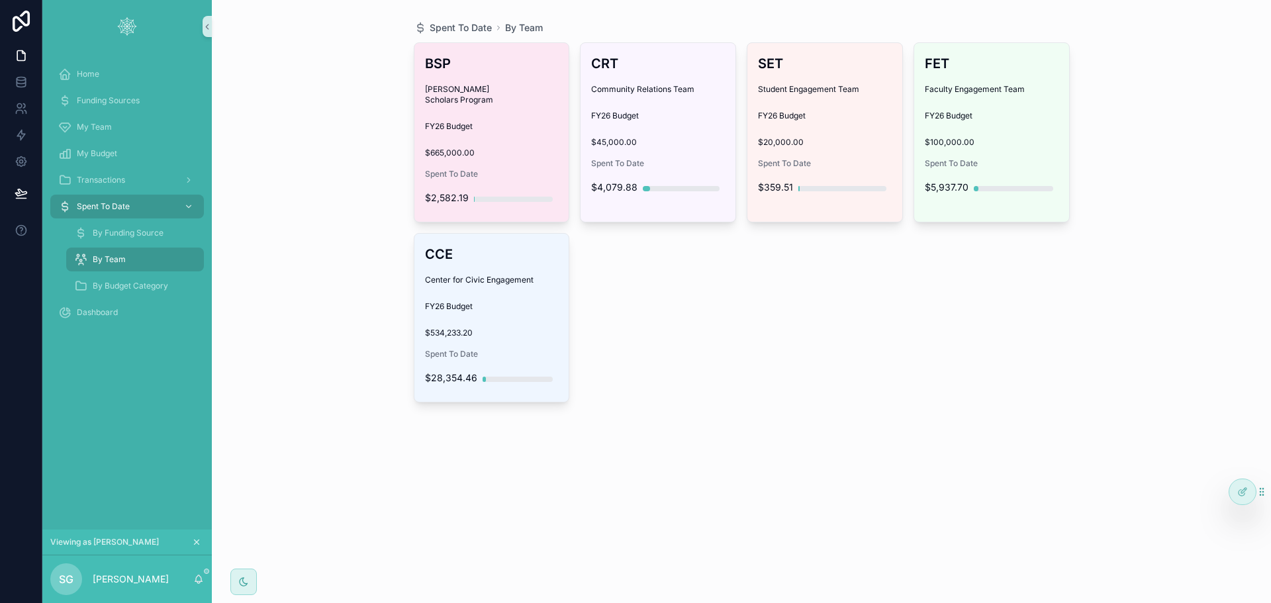
click at [510, 121] on span "FY26 Budget" at bounding box center [492, 126] width 134 height 11
click at [508, 148] on span "$665,000.00" at bounding box center [492, 153] width 134 height 11
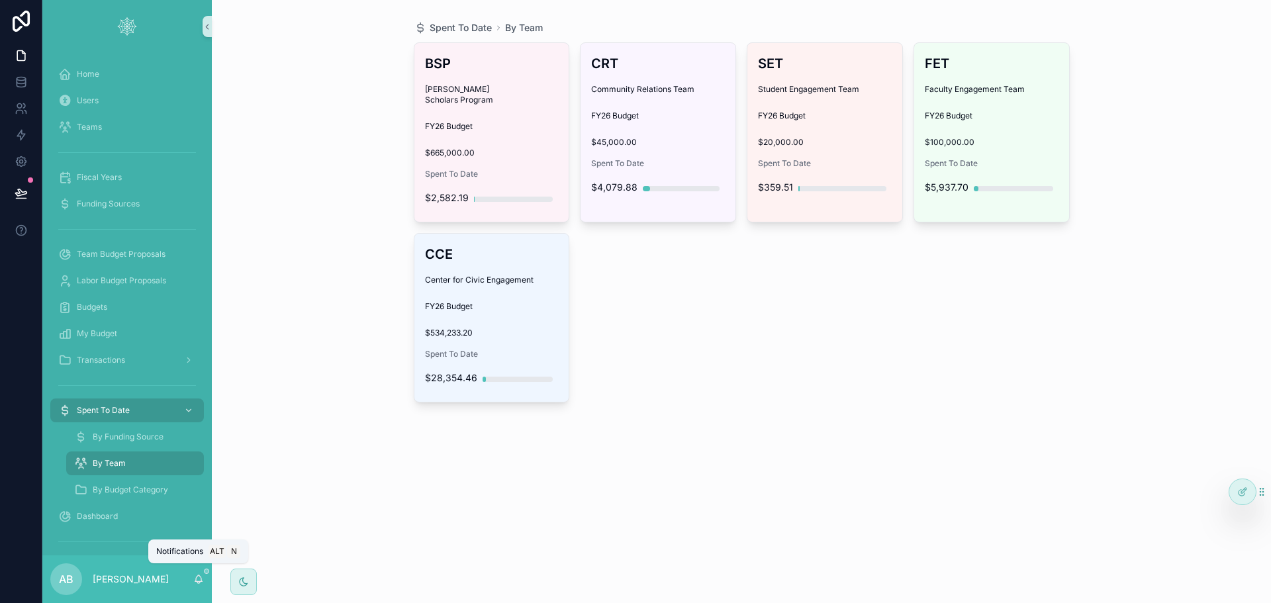
click at [206, 570] on span "scrollable content" at bounding box center [206, 571] width 5 height 5
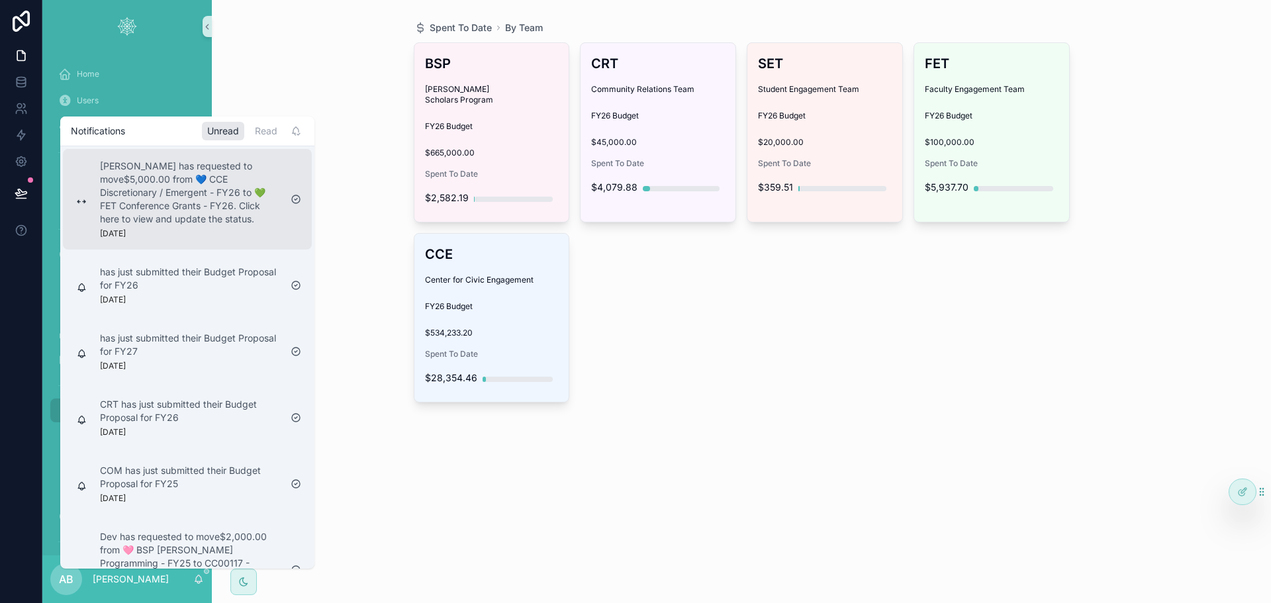
click at [157, 223] on p "[PERSON_NAME] has requested to move$5,000.00 from 💙 CCE Discretionary / Emergen…" at bounding box center [190, 193] width 180 height 66
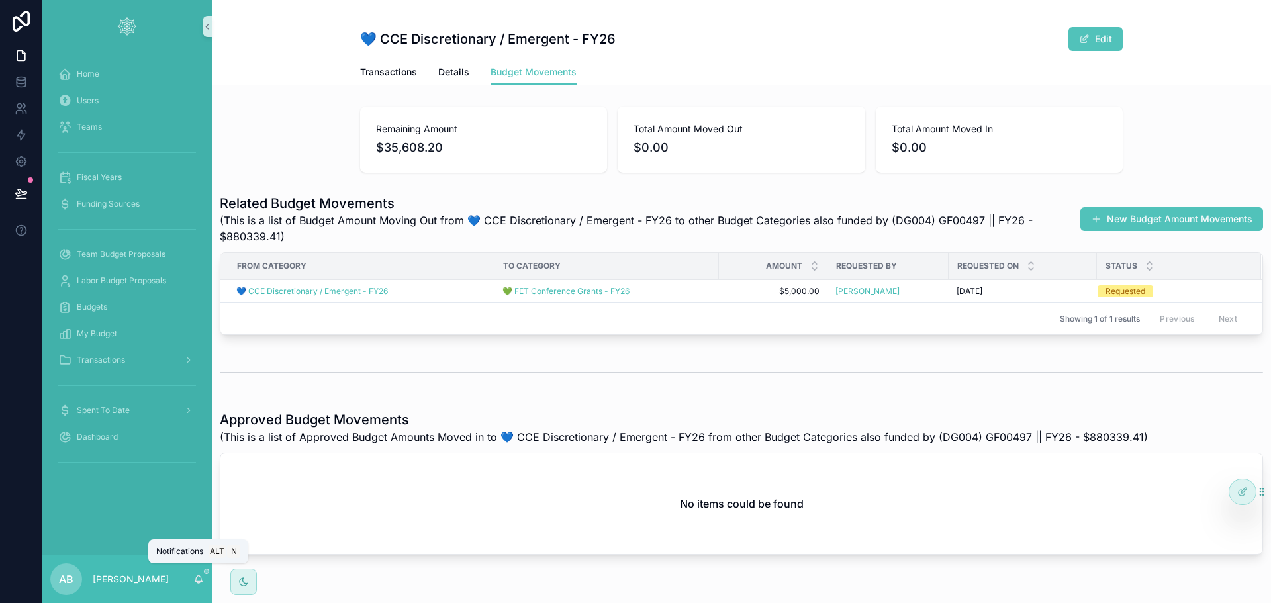
click at [207, 571] on span "scrollable content" at bounding box center [206, 571] width 5 height 5
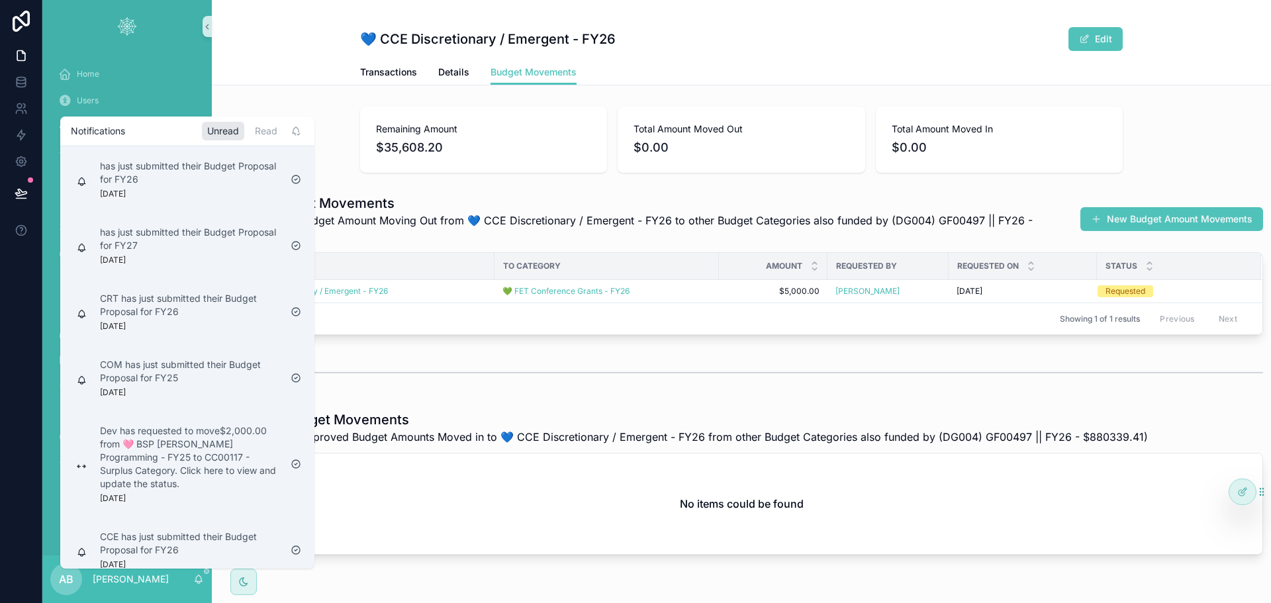
click at [397, 185] on div "Remaining Amount $35,608.20 Total Amount Moved Out $0.00 Total Amount Moved In …" at bounding box center [741, 330] width 1059 height 459
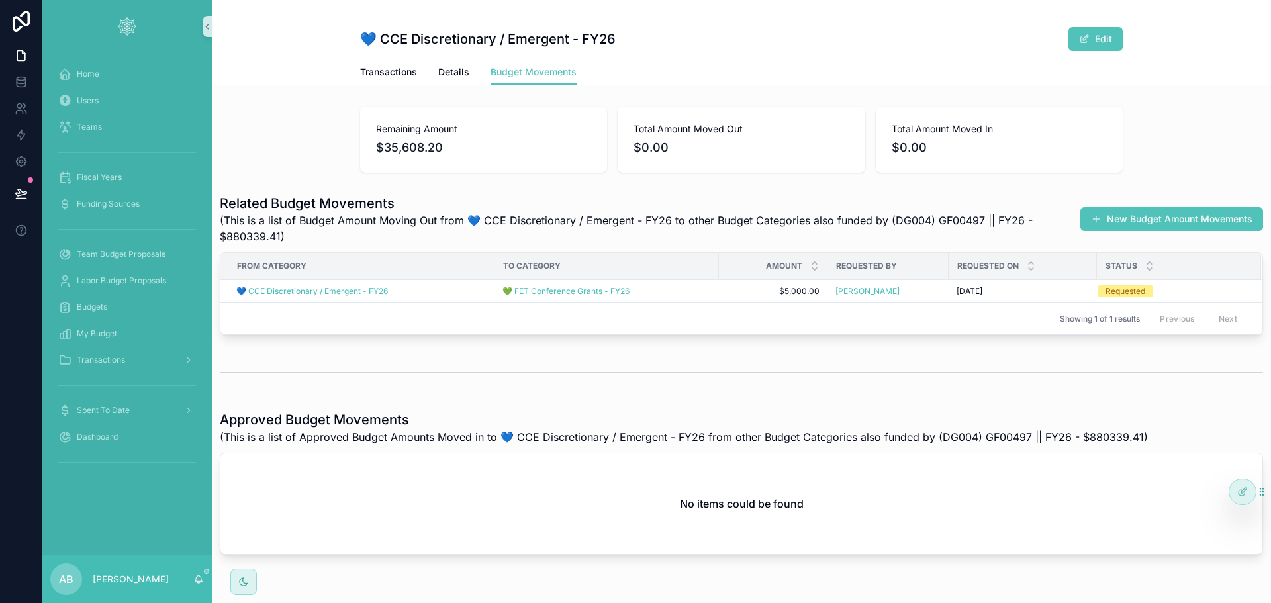
click at [1160, 113] on div "Remaining Amount $35,608.20 Total Amount Moved Out $0.00 Total Amount Moved In …" at bounding box center [741, 139] width 1059 height 77
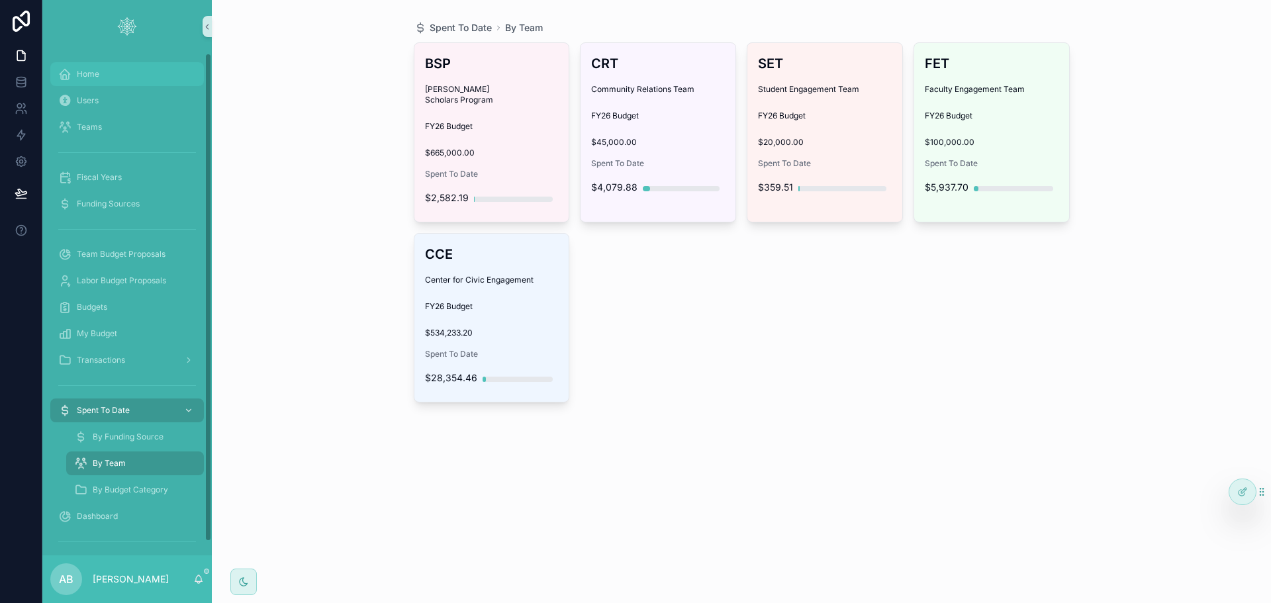
click at [91, 71] on span "Home" at bounding box center [88, 74] width 23 height 11
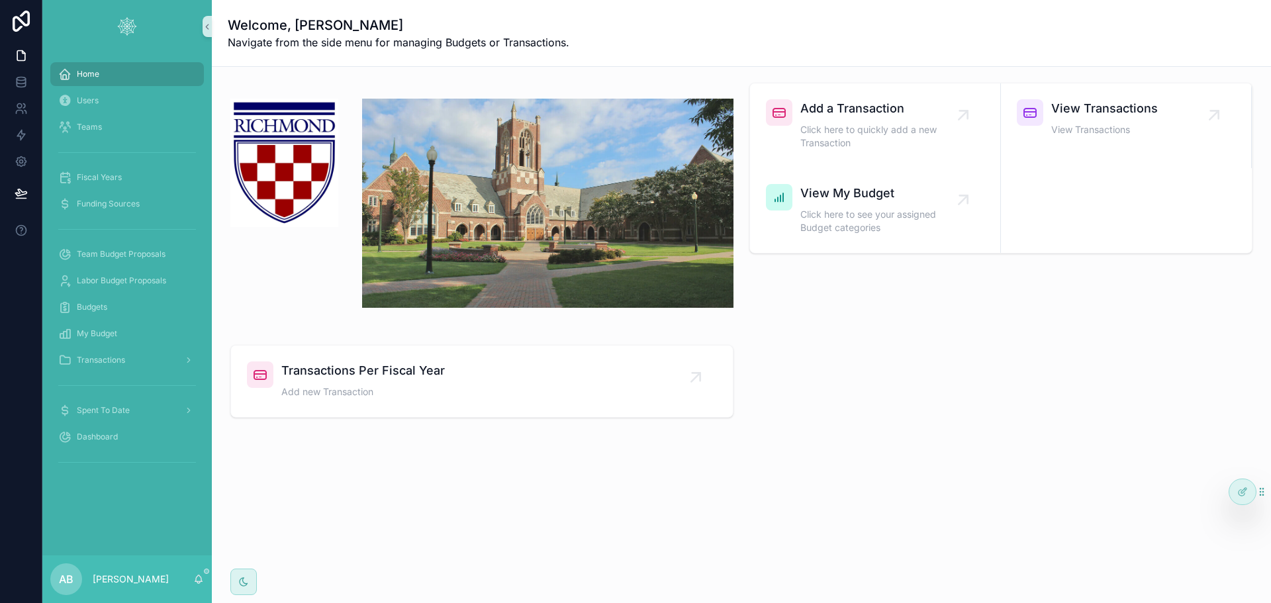
click at [866, 290] on div "Add a Transaction Click here to quickly add a new Transaction View Transactions…" at bounding box center [1000, 203] width 519 height 252
click at [852, 308] on div "Add a Transaction Click here to quickly add a new Transaction View Transactions…" at bounding box center [1000, 203] width 519 height 252
click at [852, 309] on div "Add a Transaction Click here to quickly add a new Transaction View Transactions…" at bounding box center [1000, 203] width 519 height 252
click at [885, 330] on div "Add a Transaction Click here to quickly add a new Transaction View Transactions…" at bounding box center [741, 287] width 1059 height 441
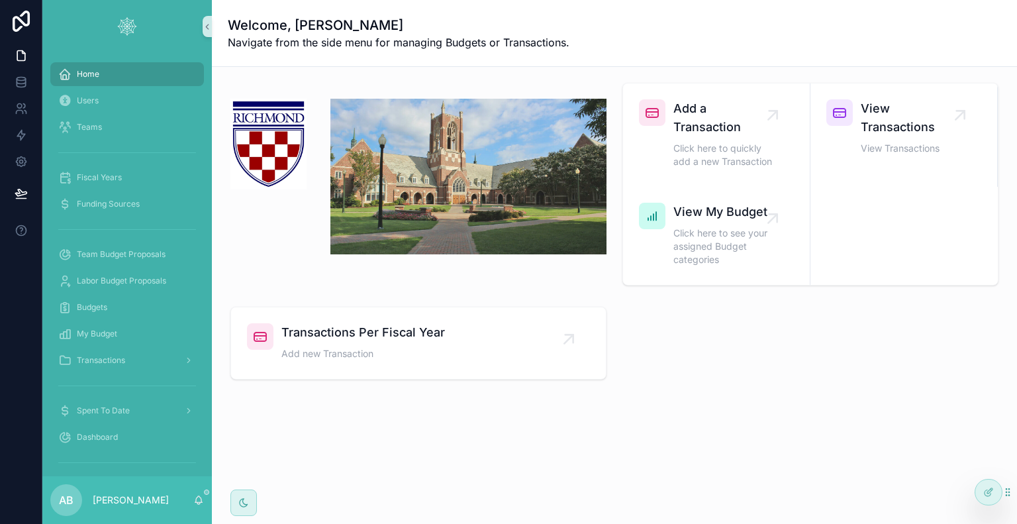
click at [797, 412] on div "Add a Transaction Click here to quickly add a new Transaction View Transactions…" at bounding box center [614, 268] width 805 height 402
